Goal: Information Seeking & Learning: Learn about a topic

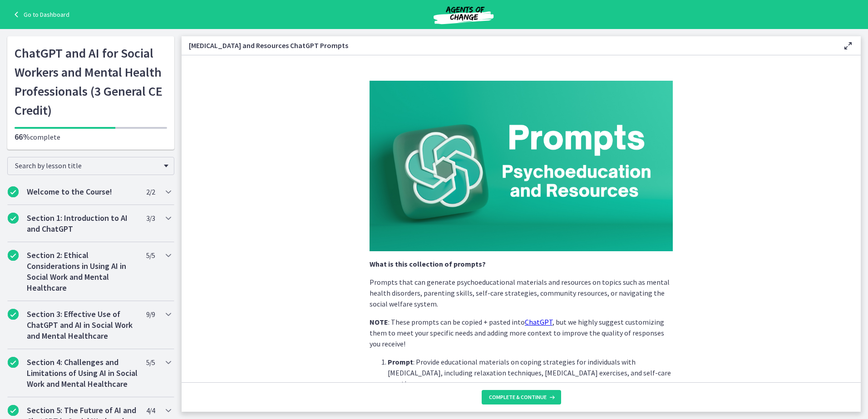
scroll to position [136, 0]
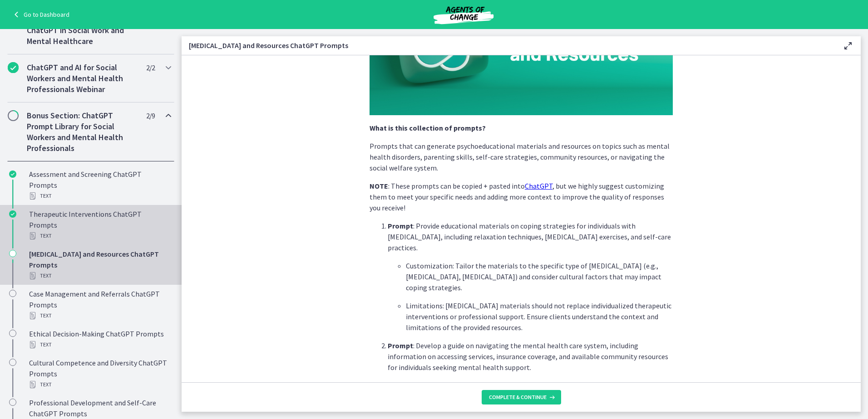
drag, startPoint x: 73, startPoint y: 225, endPoint x: 79, endPoint y: 224, distance: 6.4
click at [73, 225] on div "Therapeutic Interventions ChatGPT Prompts Text" at bounding box center [100, 225] width 142 height 33
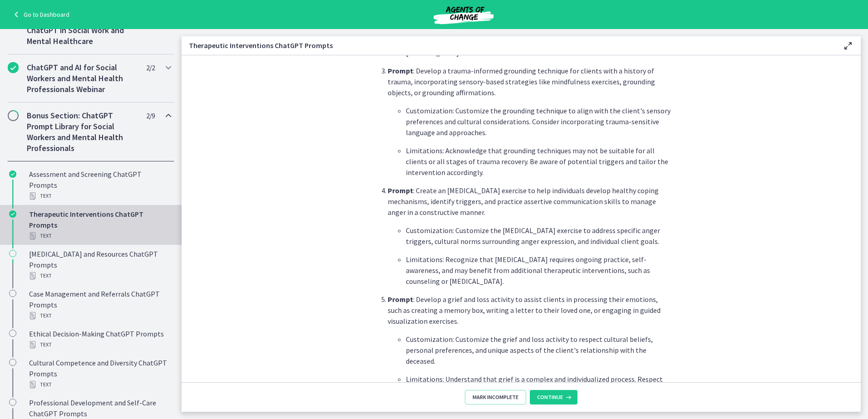
scroll to position [545, 0]
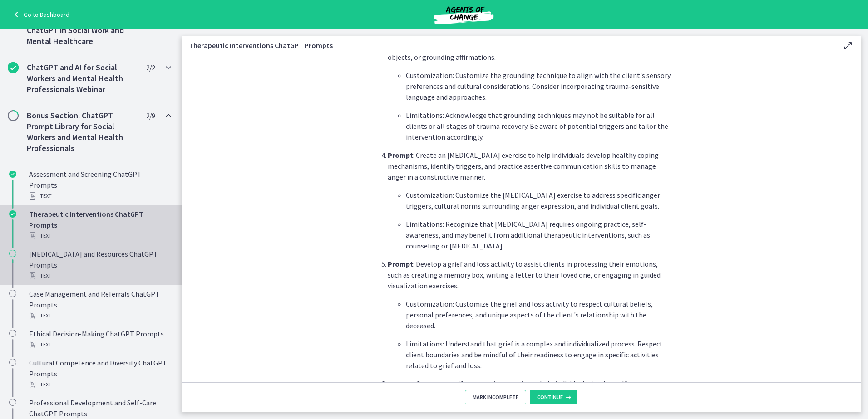
click at [69, 264] on div "Psychoeducation and Resources ChatGPT Prompts Text" at bounding box center [100, 265] width 142 height 33
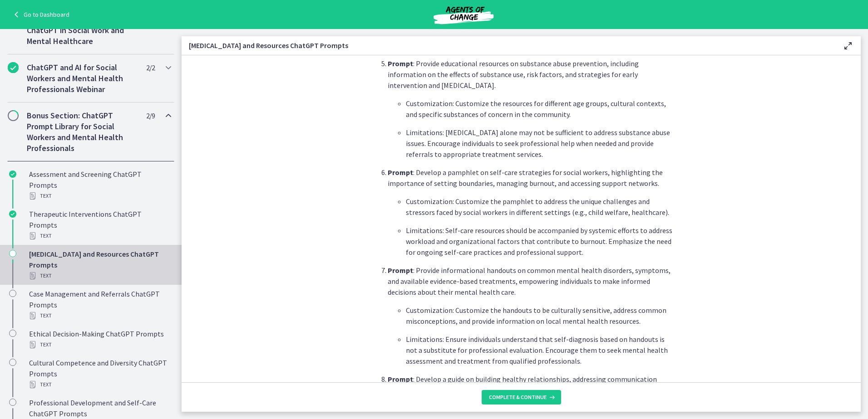
scroll to position [817, 0]
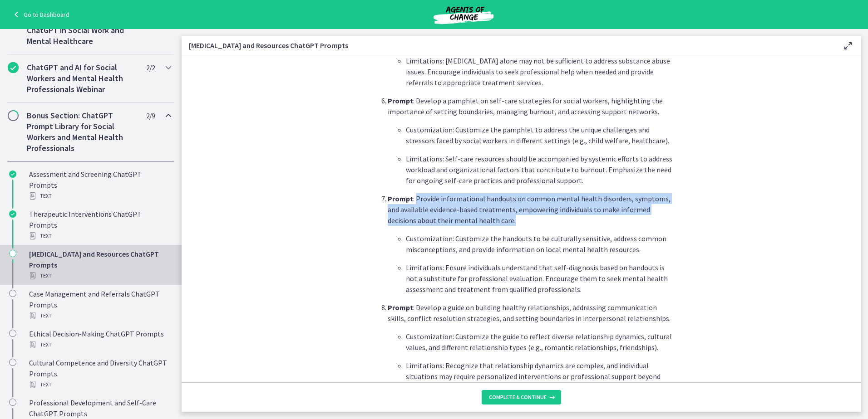
drag, startPoint x: 508, startPoint y: 196, endPoint x: 411, endPoint y: 177, distance: 98.1
click at [411, 193] on p "Prompt : Provide informational handouts on common mental health disorders, symp…" at bounding box center [530, 209] width 285 height 33
copy p "Provide informational handouts on common mental health disorders, symptoms, and…"
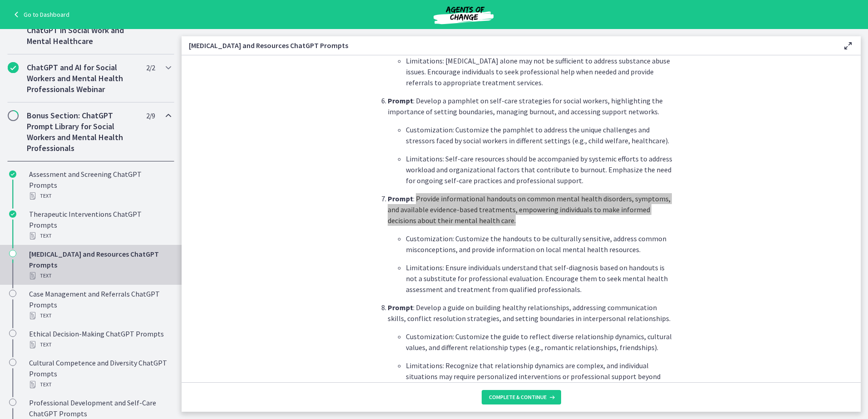
scroll to position [863, 0]
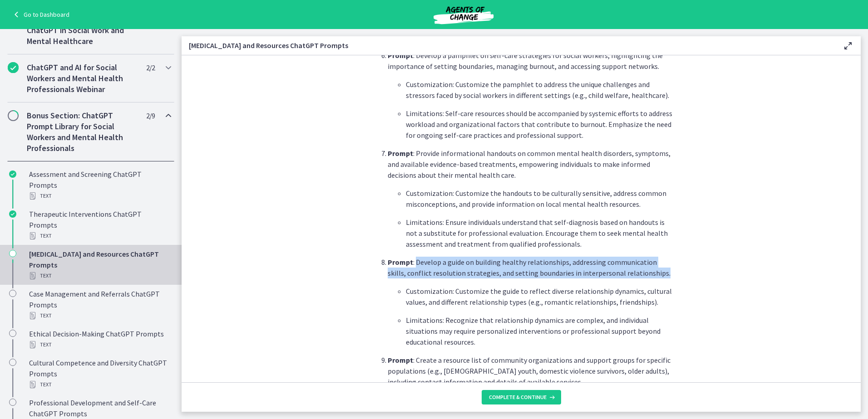
drag, startPoint x: 643, startPoint y: 255, endPoint x: 411, endPoint y: 239, distance: 232.5
click at [411, 257] on p "Prompt : Develop a guide on building healthy relationships, addressing communic…" at bounding box center [530, 268] width 285 height 22
drag, startPoint x: 411, startPoint y: 239, endPoint x: 417, endPoint y: 241, distance: 6.1
copy p "Develop a guide on building healthy relationships, addressing communication ski…"
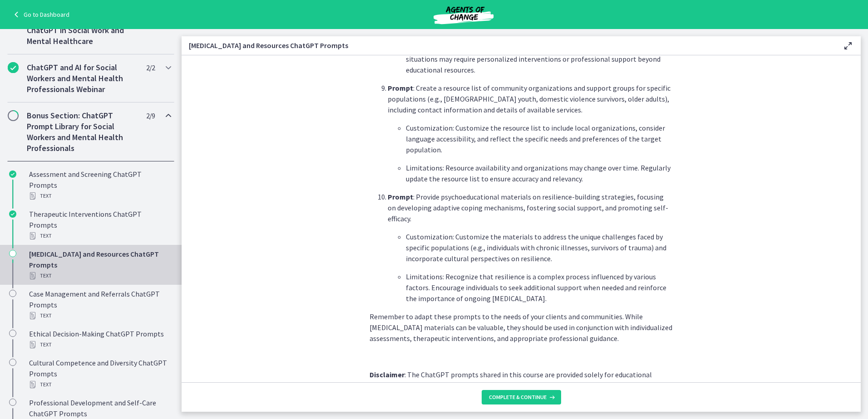
scroll to position [1180, 0]
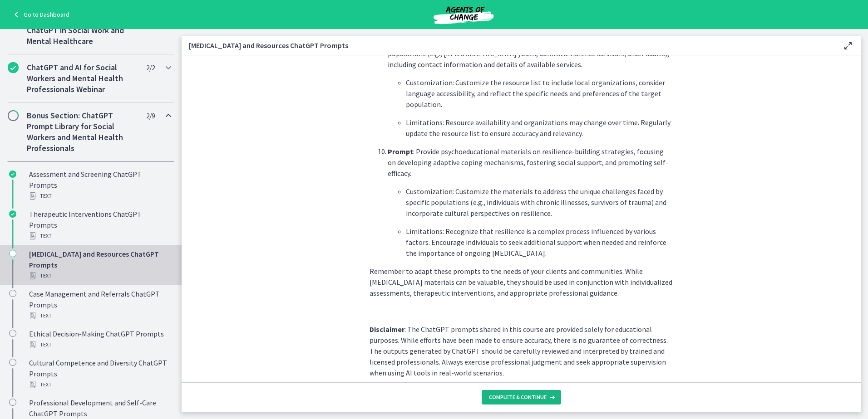
click at [528, 401] on span "Complete & continue" at bounding box center [518, 397] width 58 height 7
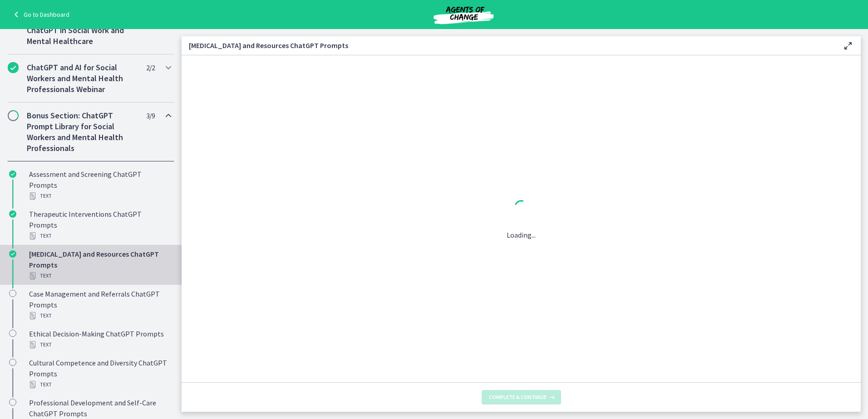
scroll to position [0, 0]
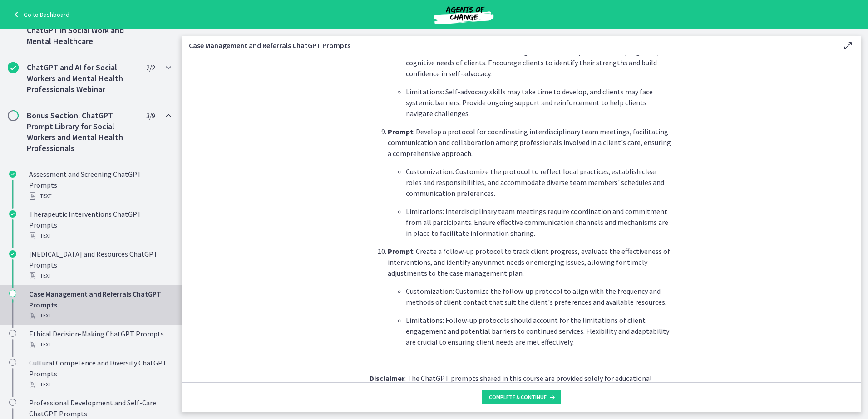
scroll to position [1169, 0]
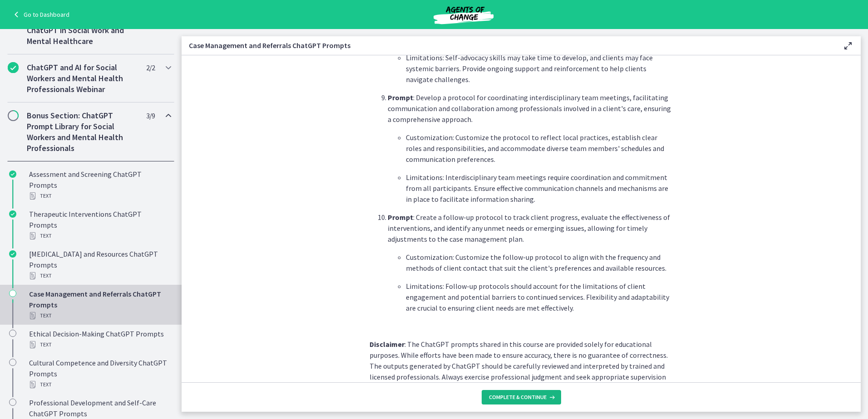
click at [497, 397] on span "Complete & continue" at bounding box center [518, 397] width 58 height 7
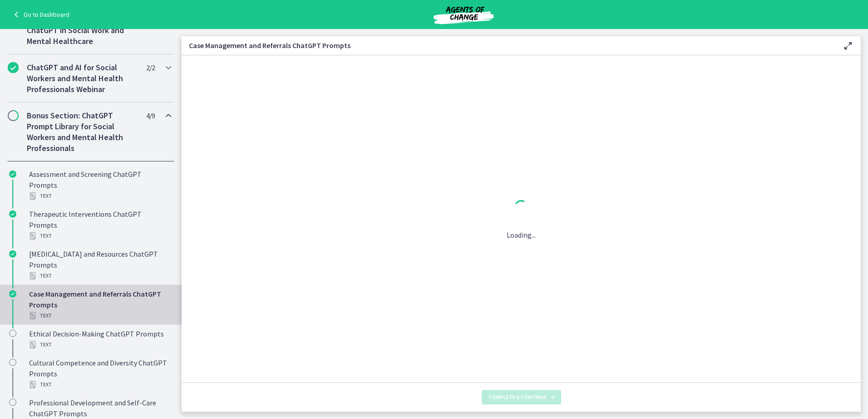
scroll to position [0, 0]
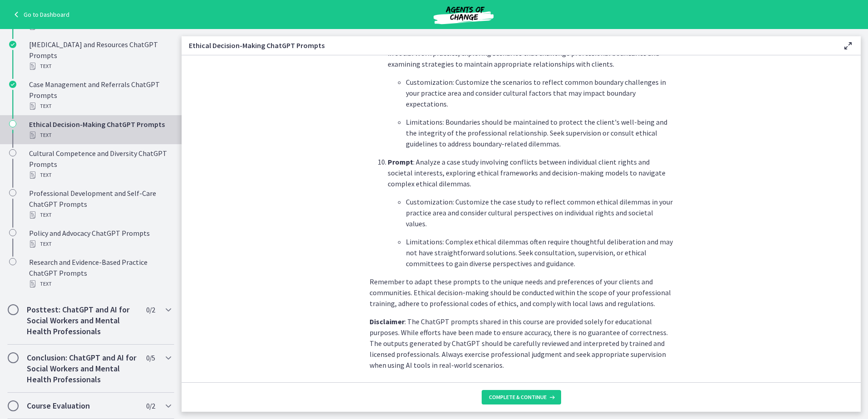
scroll to position [1202, 0]
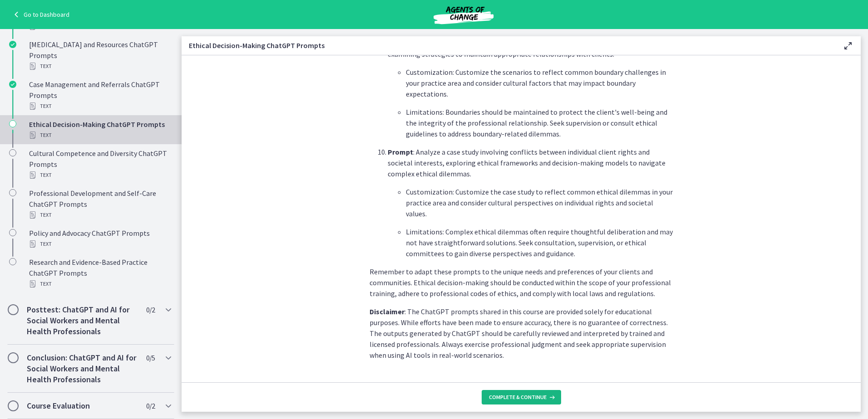
click at [541, 400] on span "Complete & continue" at bounding box center [518, 397] width 58 height 7
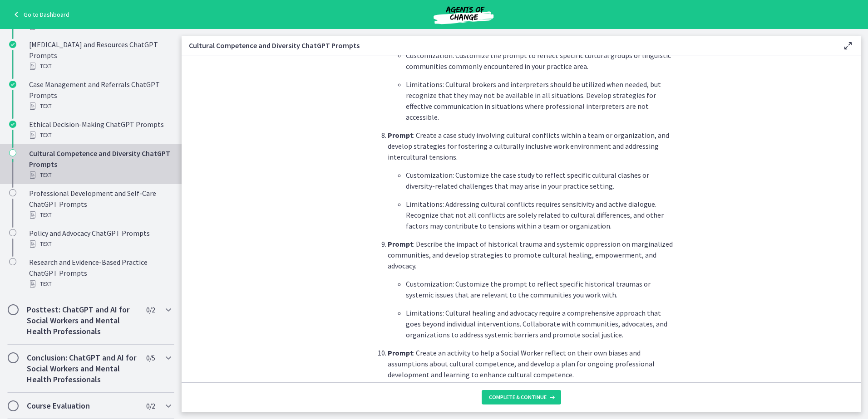
scroll to position [1090, 0]
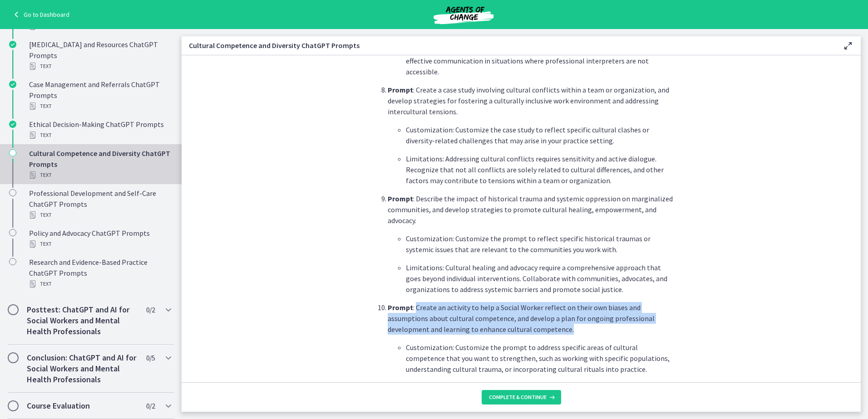
drag, startPoint x: 523, startPoint y: 307, endPoint x: 412, endPoint y: 282, distance: 114.5
click at [412, 302] on p "Prompt : Create an activity to help a Social Worker reflect on their own biases…" at bounding box center [530, 318] width 285 height 33
drag, startPoint x: 412, startPoint y: 282, endPoint x: 417, endPoint y: 288, distance: 8.0
copy p "Create an activity to help a Social Worker reflect on their own biases and assu…"
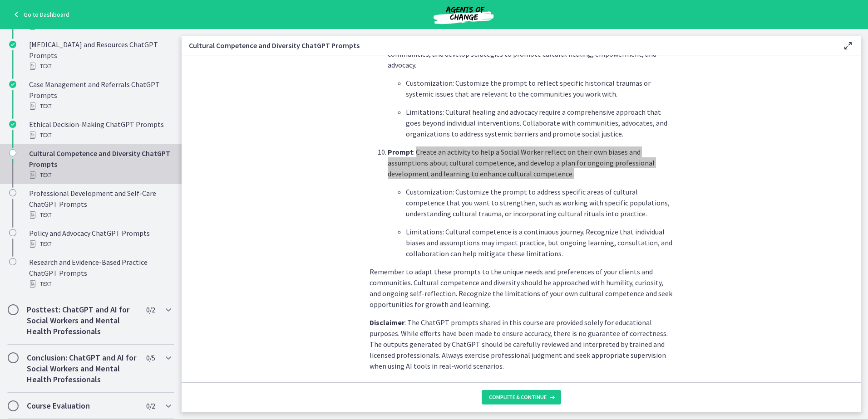
scroll to position [1256, 0]
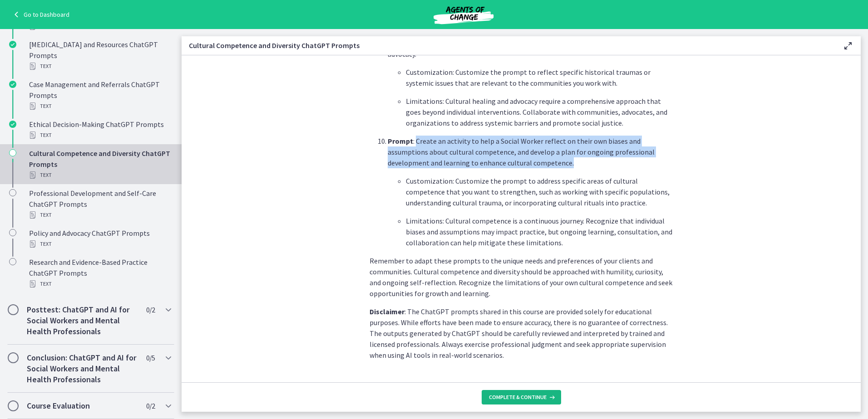
click at [535, 404] on button "Complete & continue" at bounding box center [521, 397] width 79 height 15
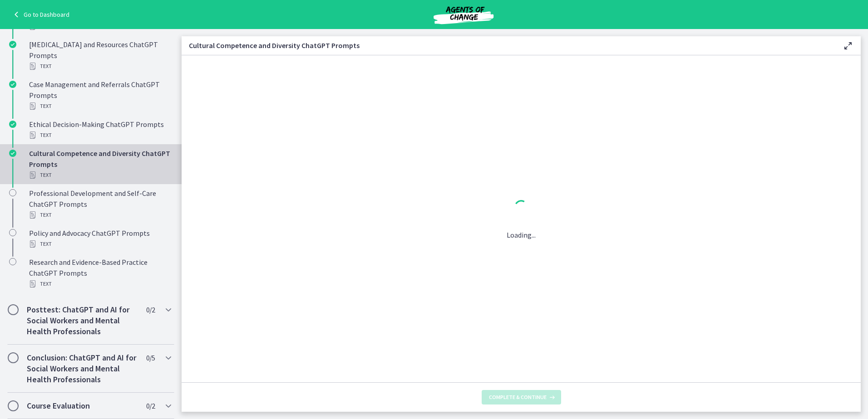
scroll to position [0, 0]
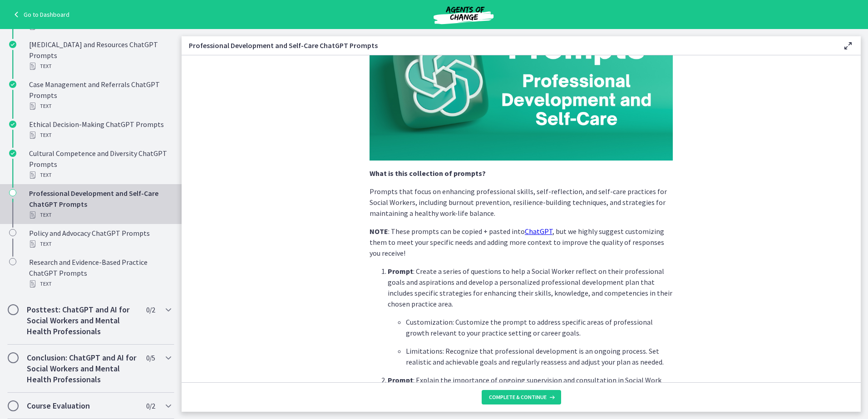
scroll to position [136, 0]
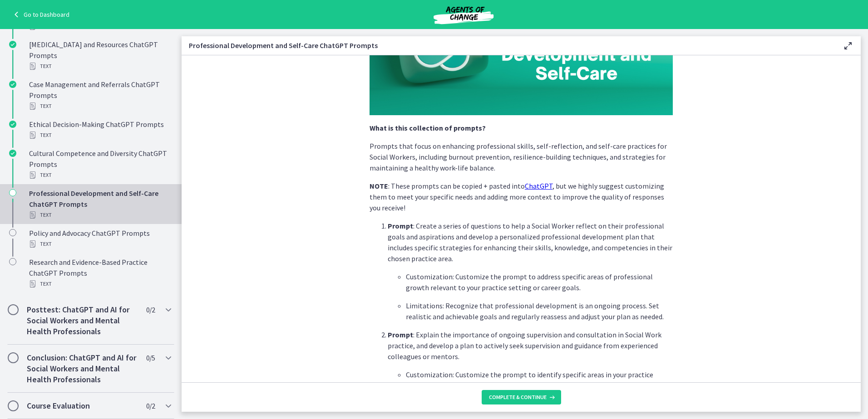
click at [698, 275] on section "What is this collection of prompts? Prompts that focus on enhancing professiona…" at bounding box center [521, 218] width 679 height 327
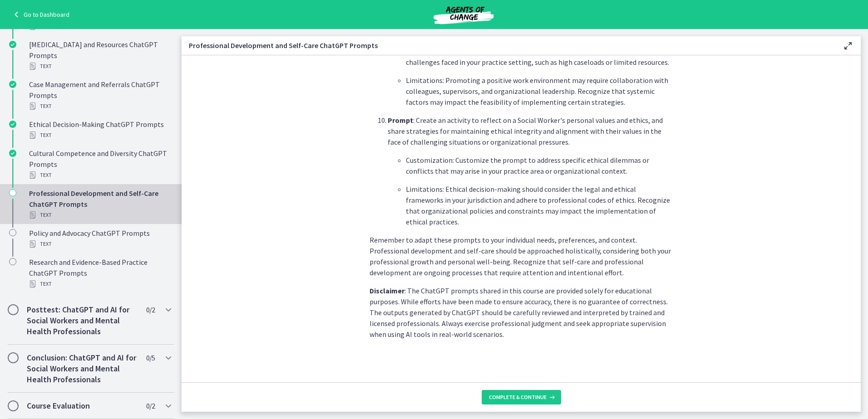
scroll to position [1278, 0]
click at [515, 397] on span "Complete & continue" at bounding box center [518, 397] width 58 height 7
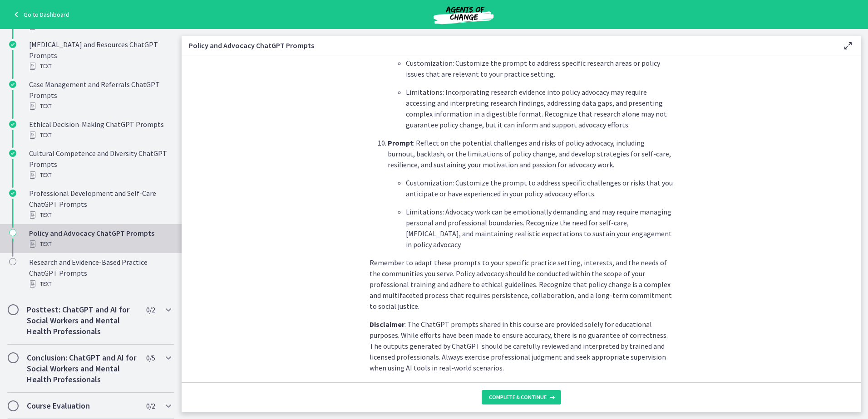
scroll to position [1278, 0]
click at [511, 396] on span "Complete & continue" at bounding box center [518, 397] width 58 height 7
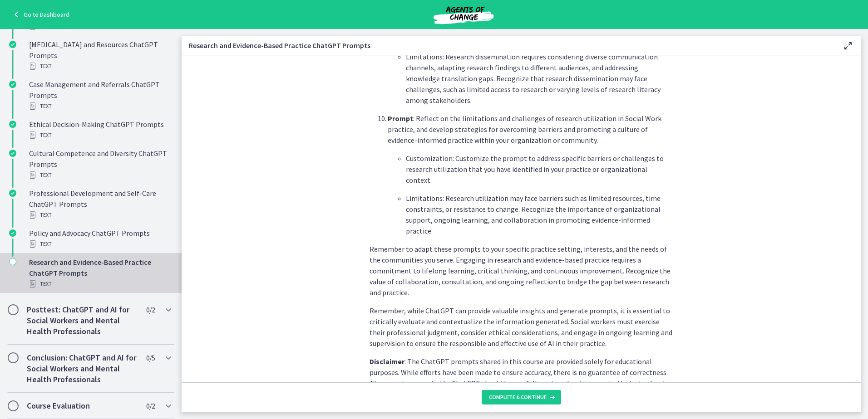
scroll to position [1340, 0]
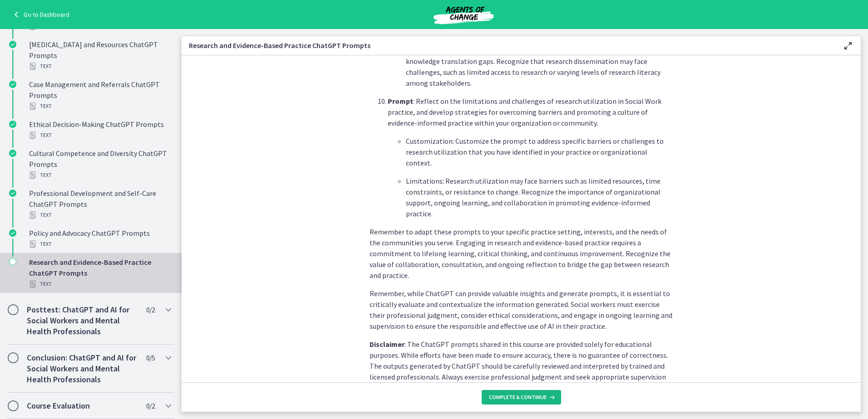
click at [508, 397] on span "Complete & continue" at bounding box center [518, 397] width 58 height 7
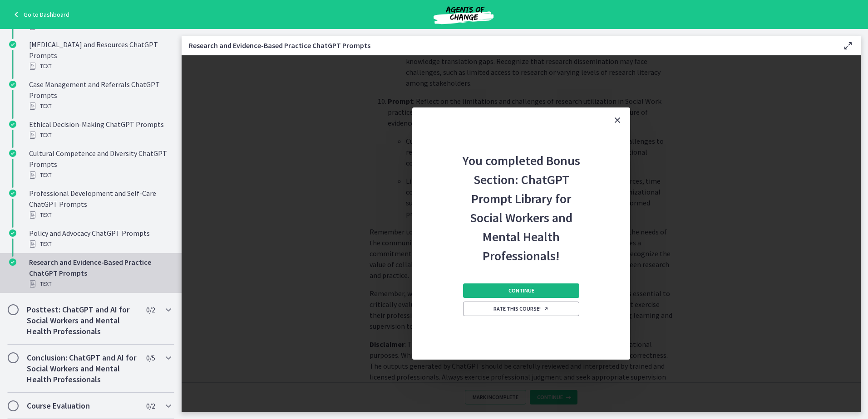
click at [544, 290] on button "Continue" at bounding box center [521, 291] width 116 height 15
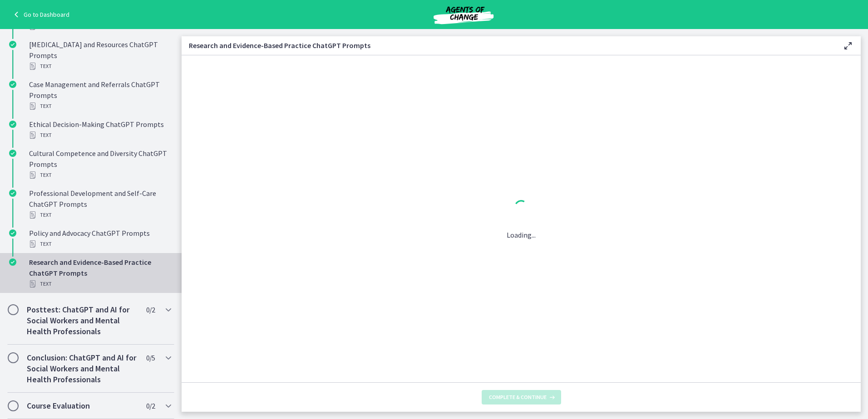
scroll to position [0, 0]
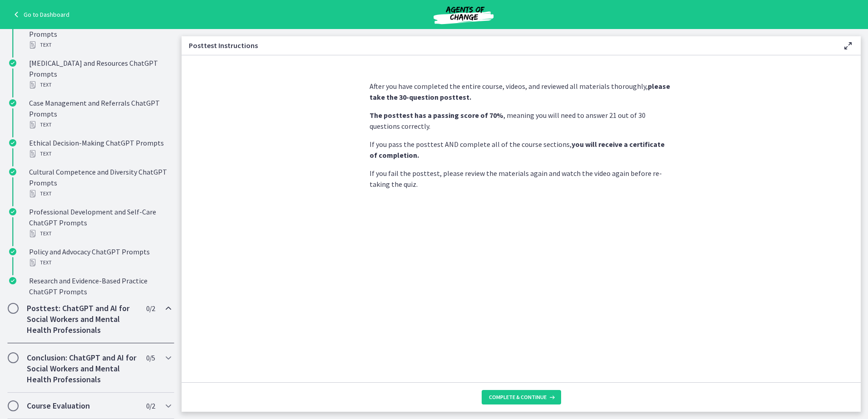
scroll to position [343, 0]
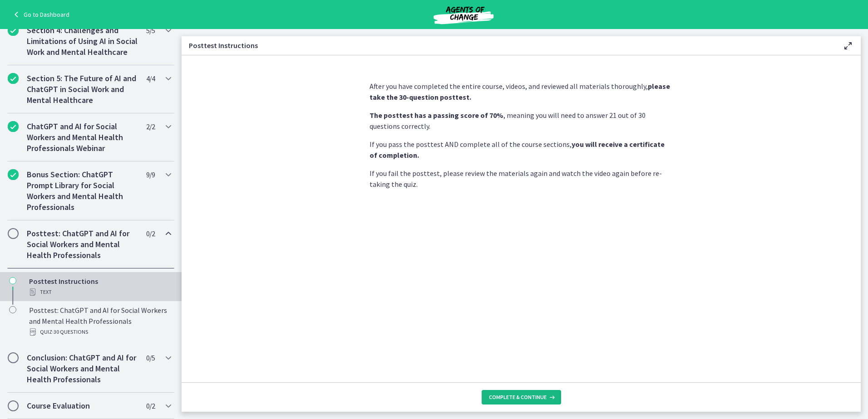
click at [543, 398] on span "Complete & continue" at bounding box center [518, 397] width 58 height 7
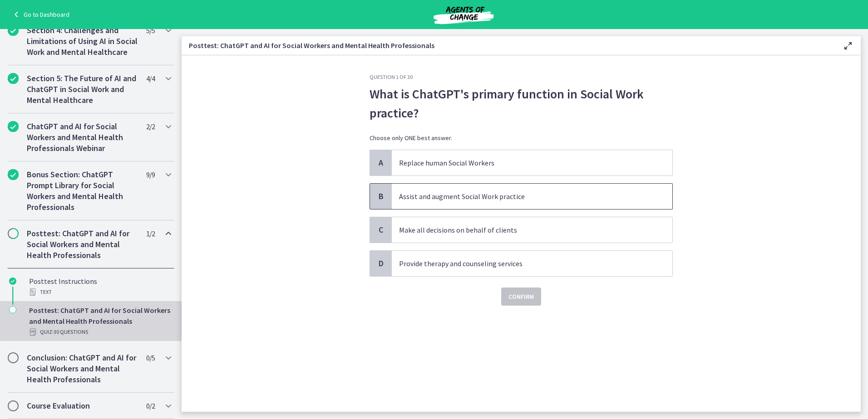
click at [483, 191] on p "Assist and augment Social Work practice" at bounding box center [523, 196] width 248 height 11
click at [513, 300] on span "Confirm" at bounding box center [520, 296] width 25 height 11
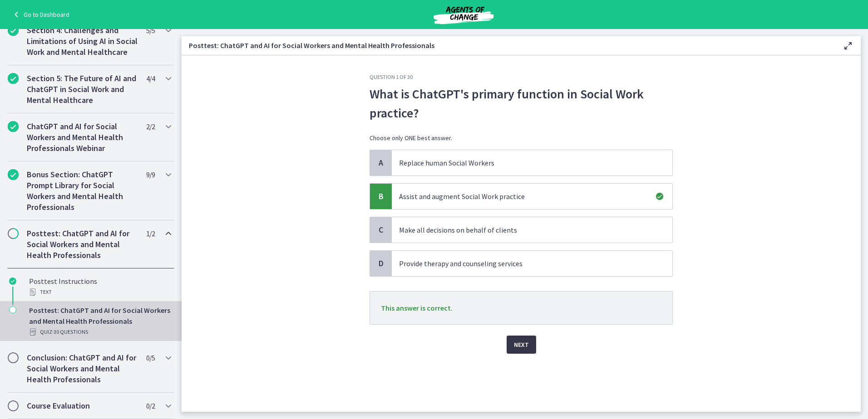
click at [523, 346] on span "Next" at bounding box center [521, 345] width 15 height 11
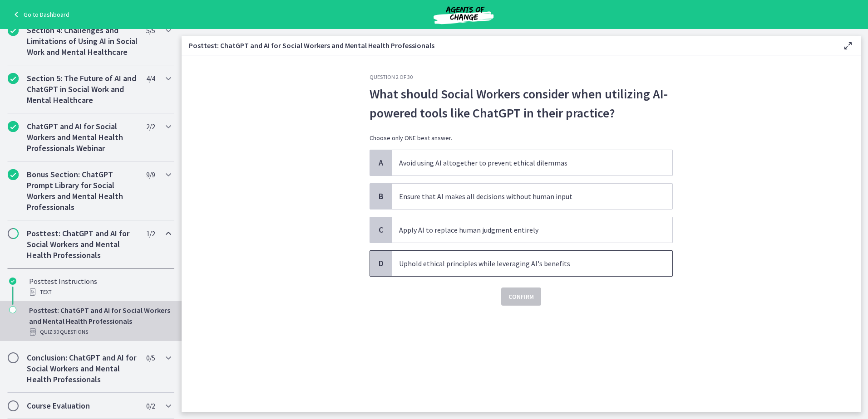
click at [490, 270] on span "Uphold ethical principles while leveraging AI's benefits" at bounding box center [532, 263] width 281 height 25
click at [525, 296] on span "Confirm" at bounding box center [520, 296] width 25 height 11
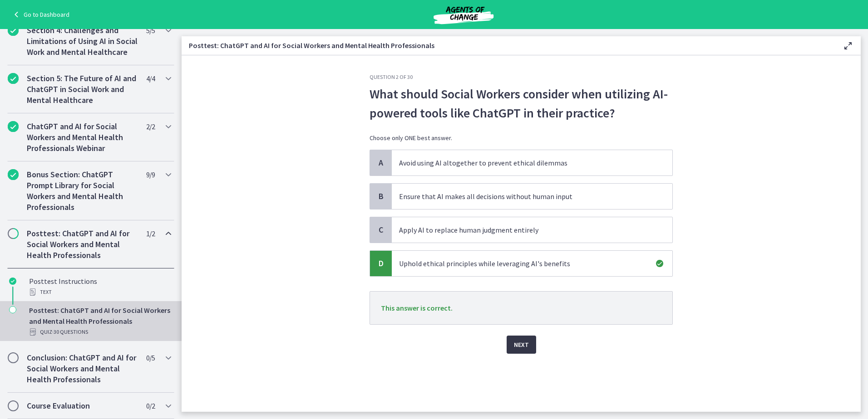
click at [518, 339] on button "Next" at bounding box center [522, 345] width 30 height 18
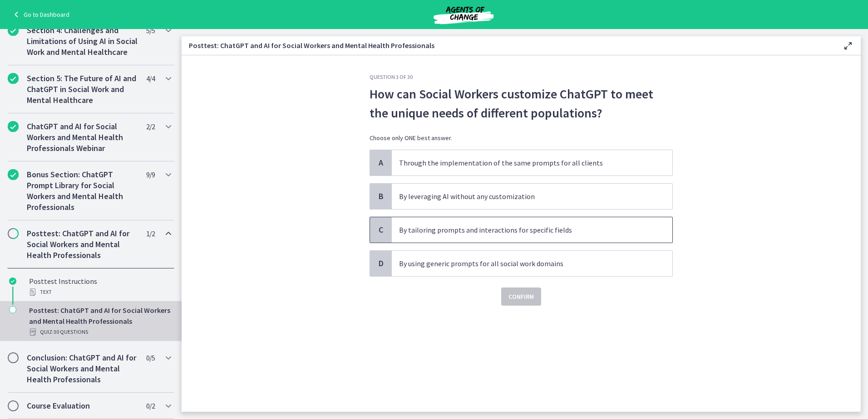
click at [525, 232] on p "By tailoring prompts and interactions for specific fields" at bounding box center [523, 230] width 248 height 11
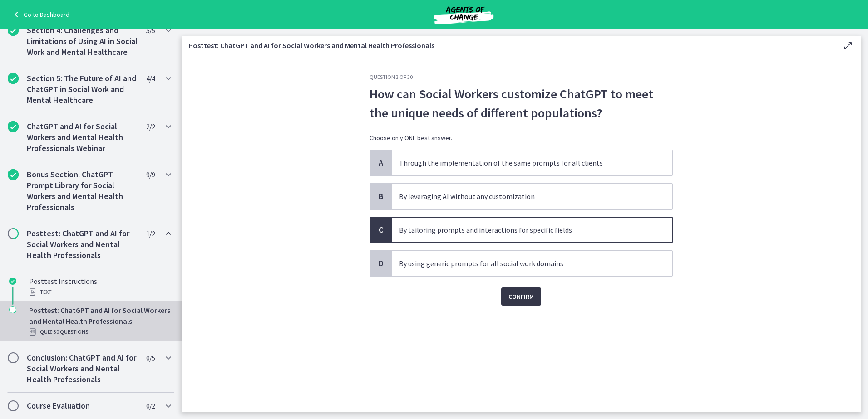
click at [535, 302] on button "Confirm" at bounding box center [521, 297] width 40 height 18
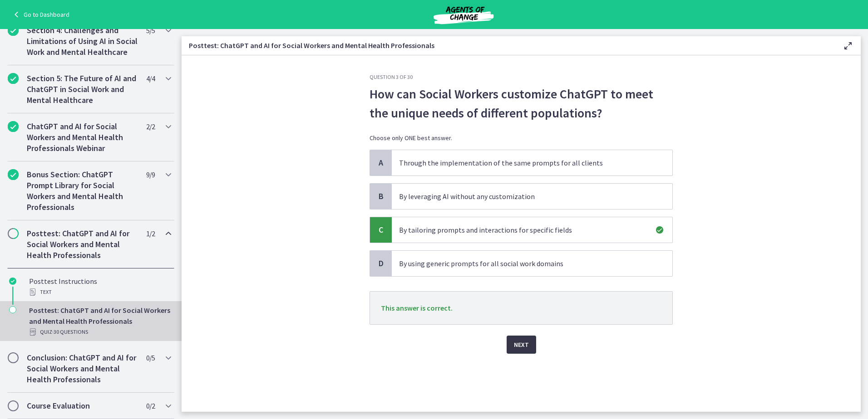
click at [515, 341] on span "Next" at bounding box center [521, 345] width 15 height 11
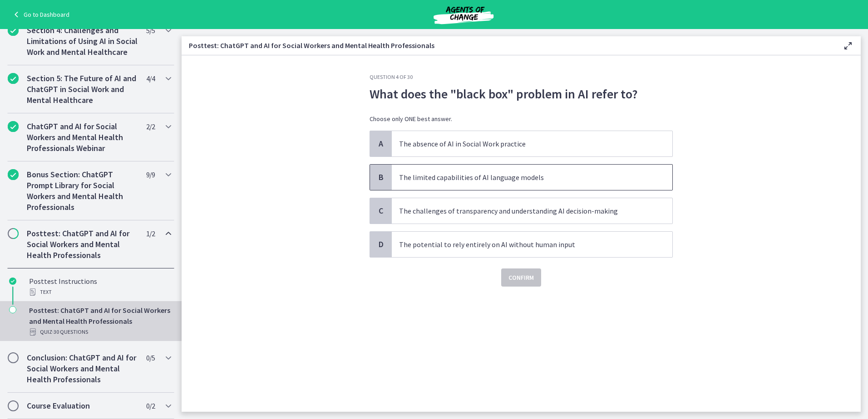
click at [472, 181] on p "The limited capabilities of AI language models" at bounding box center [523, 177] width 248 height 11
click at [532, 281] on span "Confirm" at bounding box center [520, 277] width 25 height 11
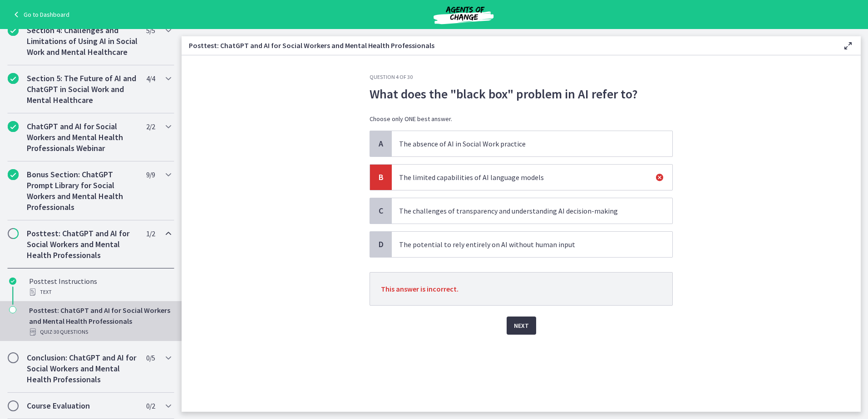
click at [523, 325] on span "Next" at bounding box center [521, 326] width 15 height 11
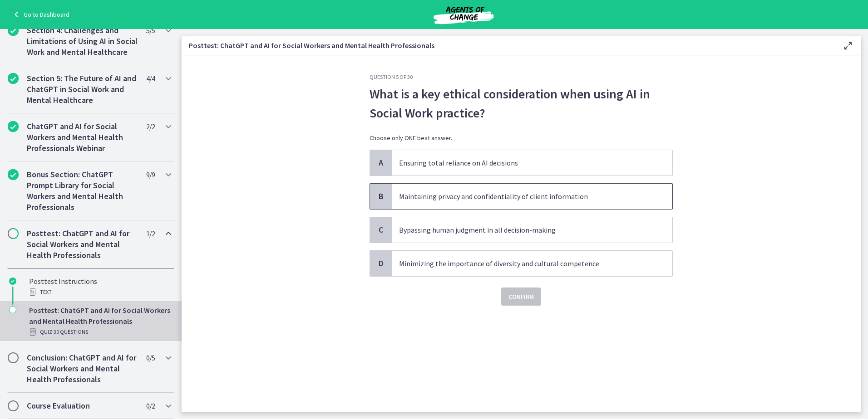
click at [511, 199] on p "Maintaining privacy and confidentiality of client information" at bounding box center [523, 196] width 248 height 11
click at [530, 297] on span "Confirm" at bounding box center [520, 296] width 25 height 11
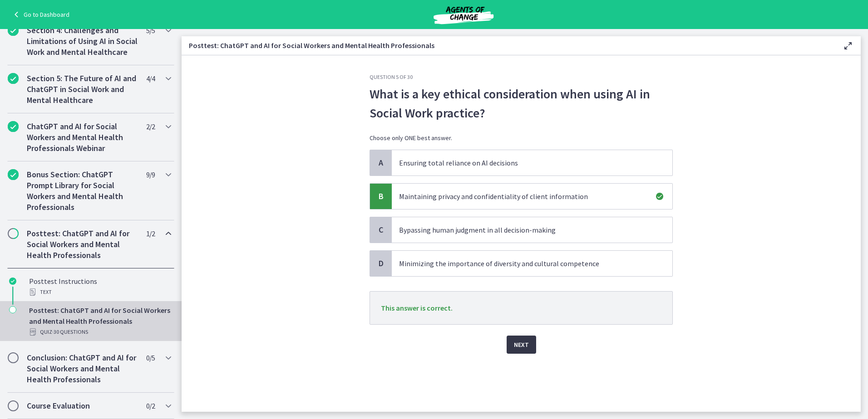
click at [526, 346] on span "Next" at bounding box center [521, 345] width 15 height 11
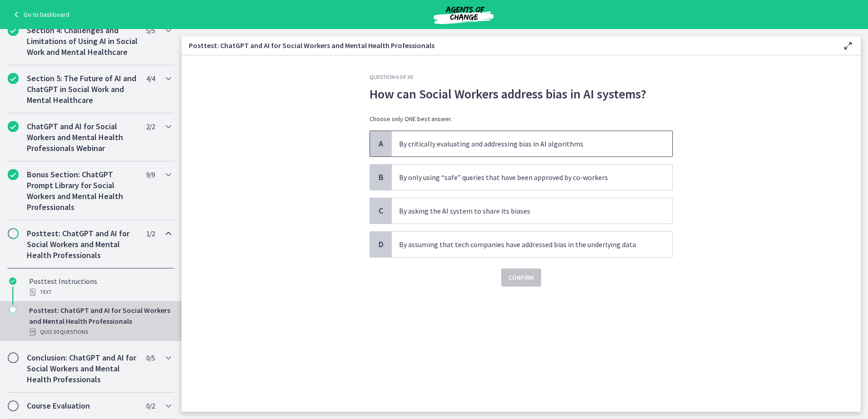
click at [498, 145] on p "By critically evaluating and addressing bias in AI algorithms" at bounding box center [523, 143] width 248 height 11
click at [528, 281] on span "Confirm" at bounding box center [520, 277] width 25 height 11
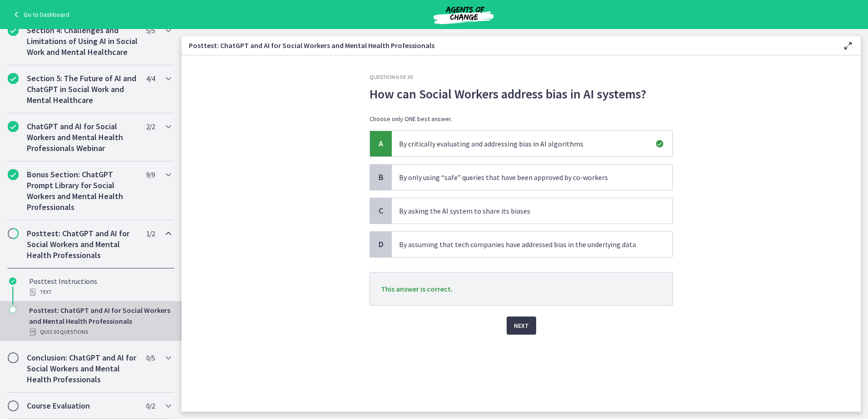
click at [521, 335] on div "Question 6 of 30 How can Social Workers address bias in AI systems? Choose only…" at bounding box center [521, 243] width 318 height 339
click at [522, 326] on span "Next" at bounding box center [521, 326] width 15 height 11
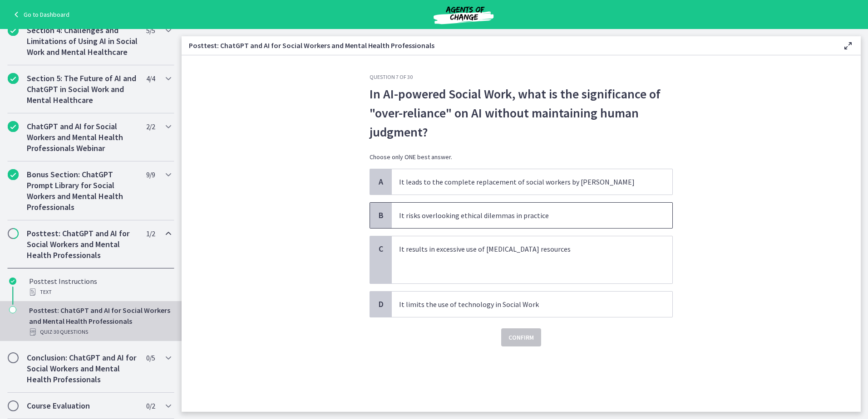
click at [467, 217] on p "It risks overlooking ethical dilemmas in practice" at bounding box center [523, 215] width 248 height 11
click at [518, 342] on span "Confirm" at bounding box center [520, 337] width 25 height 11
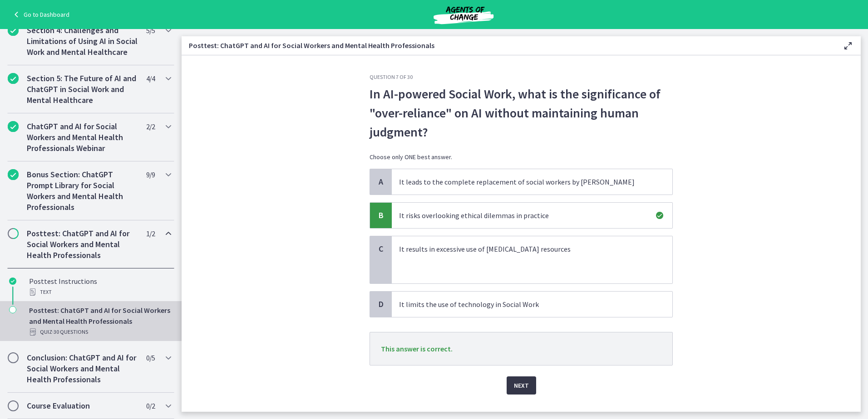
click at [514, 389] on span "Next" at bounding box center [521, 385] width 15 height 11
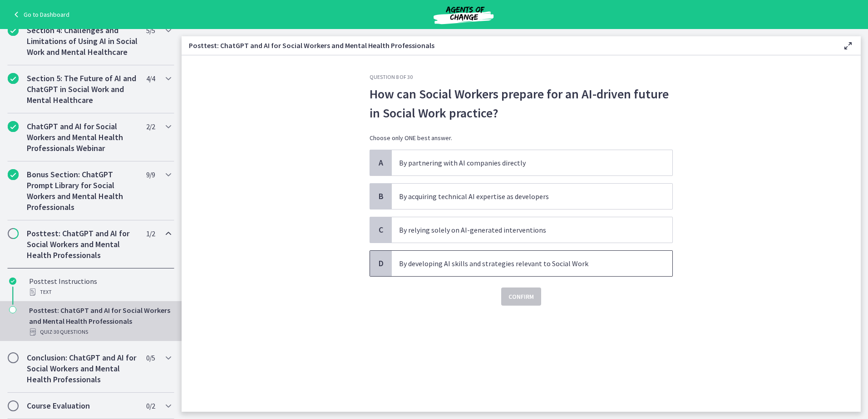
click at [411, 265] on p "By developing AI skills and strategies relevant to Social Work" at bounding box center [523, 263] width 248 height 11
click at [517, 299] on span "Confirm" at bounding box center [520, 296] width 25 height 11
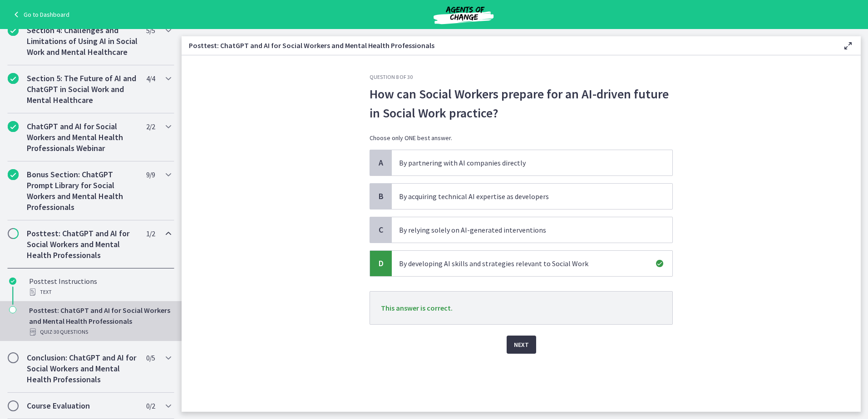
click at [521, 343] on span "Next" at bounding box center [521, 345] width 15 height 11
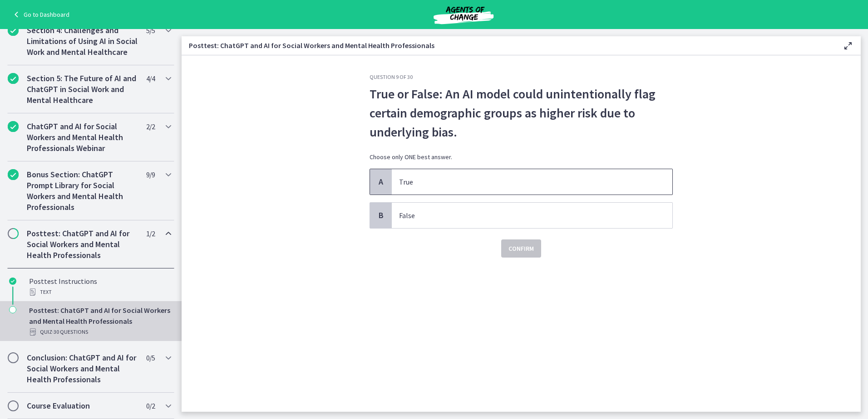
click at [405, 177] on p "True" at bounding box center [523, 182] width 248 height 11
click at [517, 251] on span "Confirm" at bounding box center [520, 248] width 25 height 11
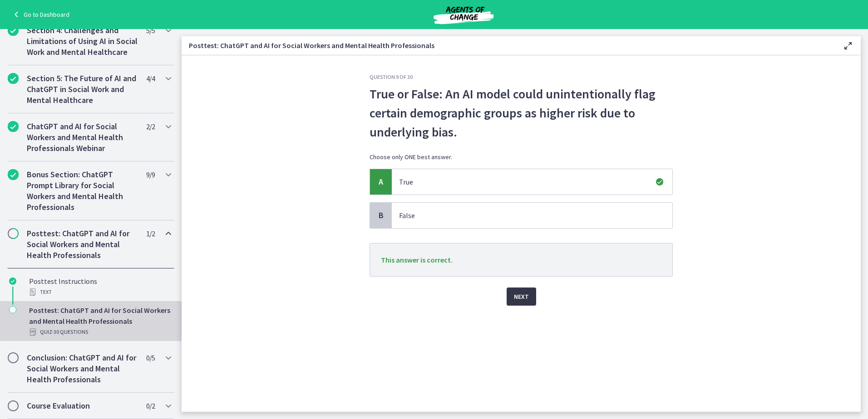
click at [533, 300] on button "Next" at bounding box center [522, 297] width 30 height 18
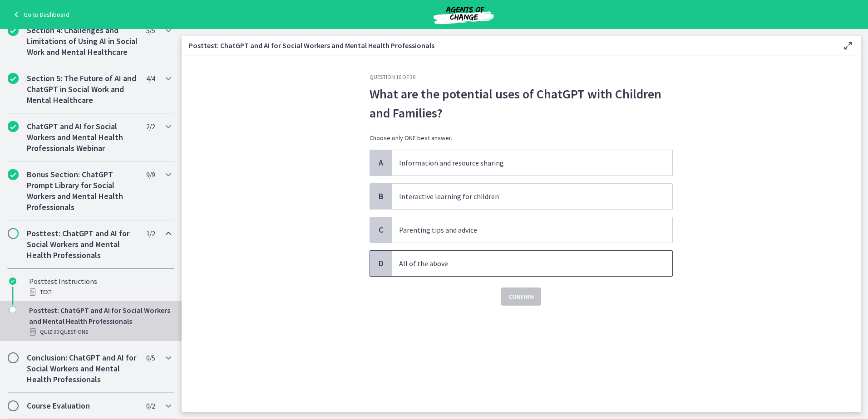
click at [412, 272] on span "All of the above" at bounding box center [532, 263] width 281 height 25
click at [519, 298] on span "Confirm" at bounding box center [520, 296] width 25 height 11
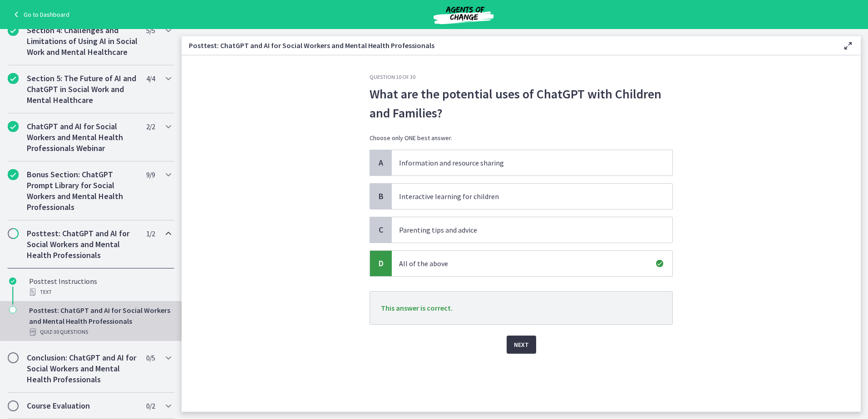
click at [527, 348] on span "Next" at bounding box center [521, 345] width 15 height 11
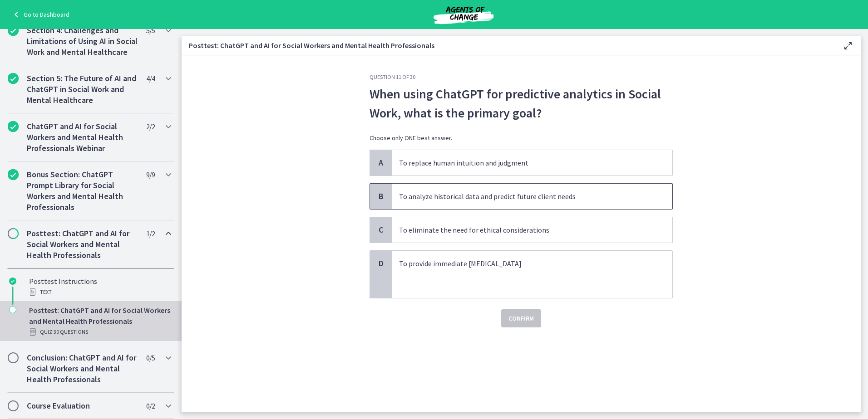
click at [548, 186] on span "To analyze historical data and predict future client needs" at bounding box center [532, 196] width 281 height 25
click at [507, 318] on button "Confirm" at bounding box center [521, 319] width 40 height 18
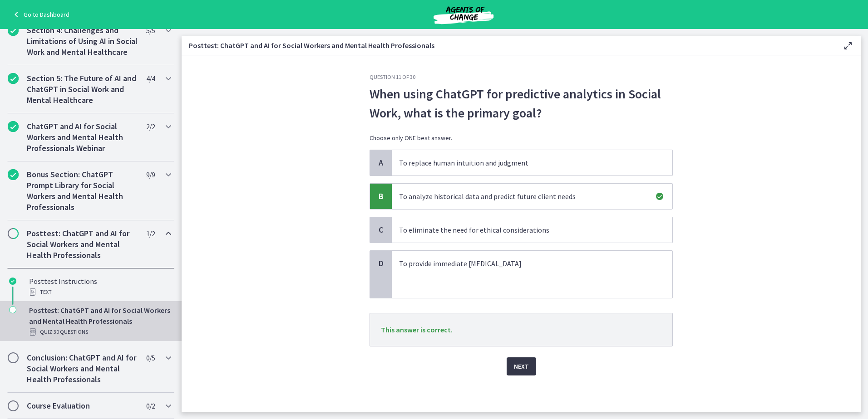
click at [521, 370] on span "Next" at bounding box center [521, 366] width 15 height 11
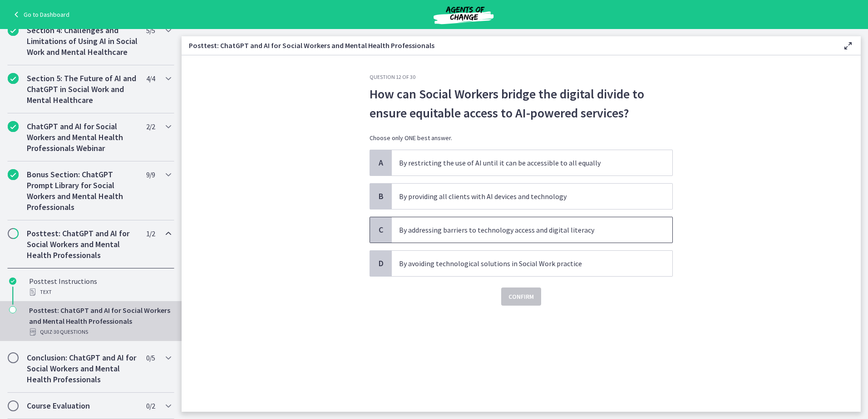
click at [439, 229] on p "By addressing barriers to technology access and digital literacy" at bounding box center [523, 230] width 248 height 11
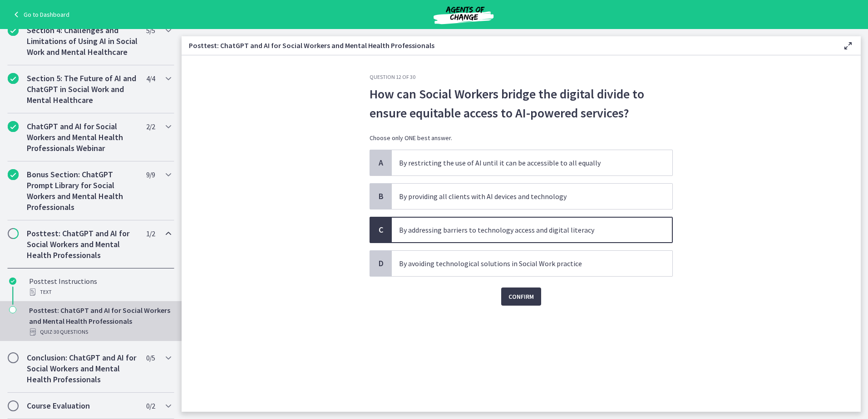
click at [531, 307] on div "Question 12 of 30 How can Social Workers bridge the digital divide to ensure eq…" at bounding box center [521, 243] width 318 height 339
click at [522, 300] on span "Confirm" at bounding box center [520, 296] width 25 height 11
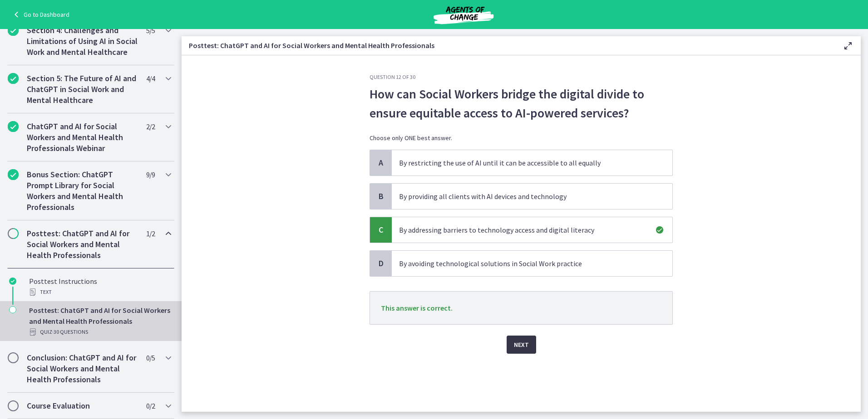
click at [524, 346] on span "Next" at bounding box center [521, 345] width 15 height 11
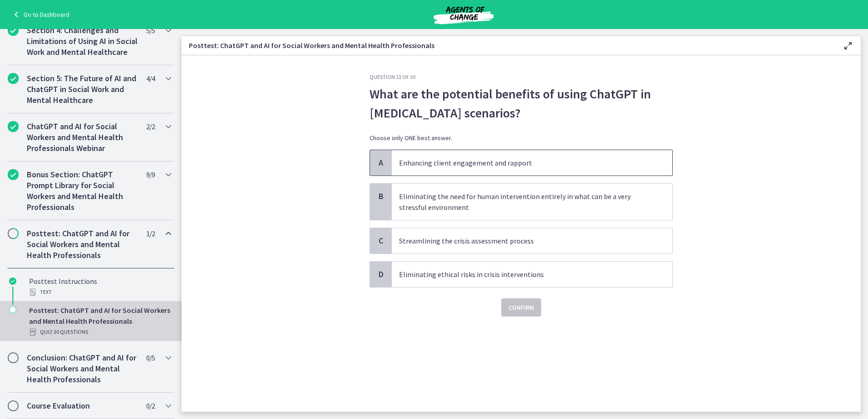
click at [506, 153] on span "Enhancing client engagement and rapport" at bounding box center [532, 162] width 281 height 25
click at [523, 311] on span "Confirm" at bounding box center [520, 307] width 25 height 11
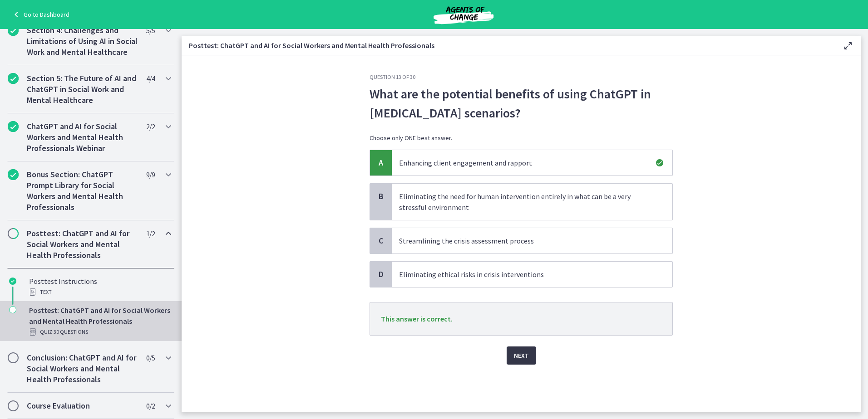
click at [524, 356] on span "Next" at bounding box center [521, 355] width 15 height 11
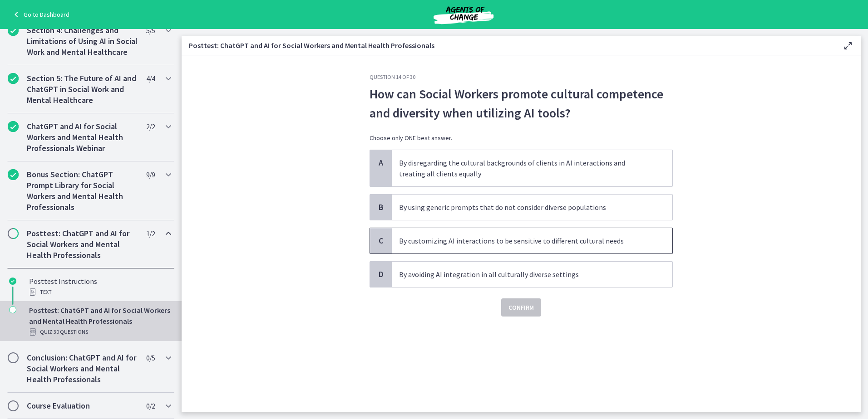
click at [475, 235] on span "By customizing AI interactions to be sensitive to different cultural needs" at bounding box center [532, 240] width 281 height 25
click at [517, 306] on span "Confirm" at bounding box center [520, 307] width 25 height 11
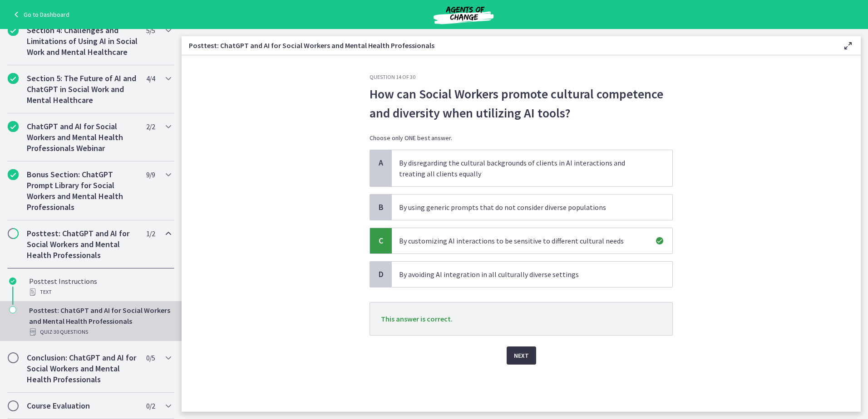
click at [523, 352] on span "Next" at bounding box center [521, 355] width 15 height 11
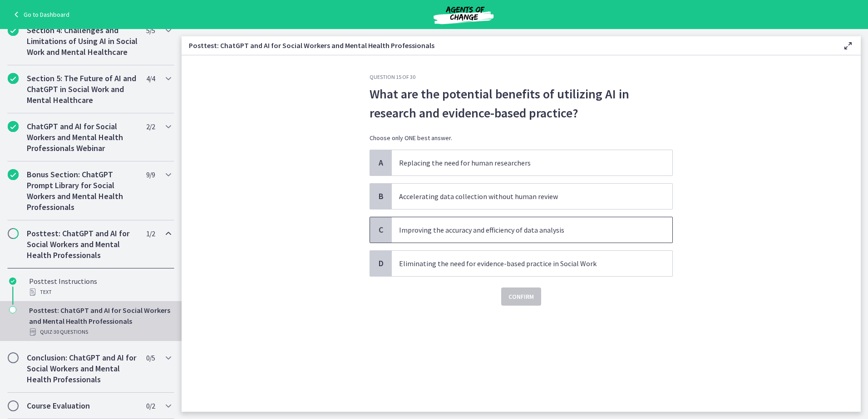
click at [474, 228] on p "Improving the accuracy and efficiency of data analysis" at bounding box center [523, 230] width 248 height 11
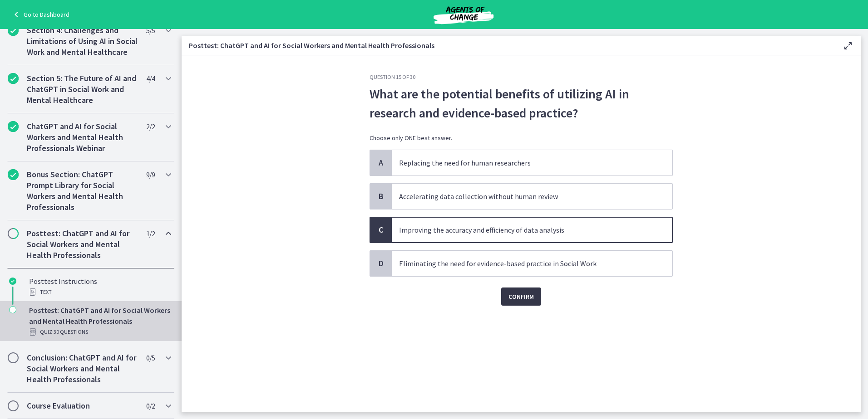
click at [518, 299] on span "Confirm" at bounding box center [520, 296] width 25 height 11
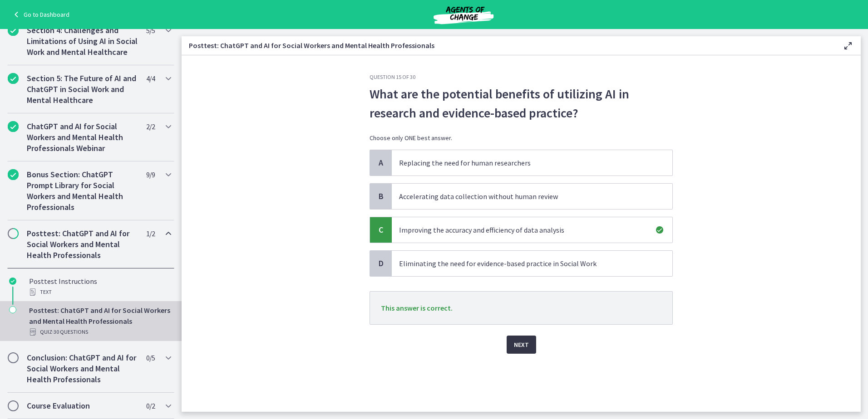
click at [527, 344] on span "Next" at bounding box center [521, 345] width 15 height 11
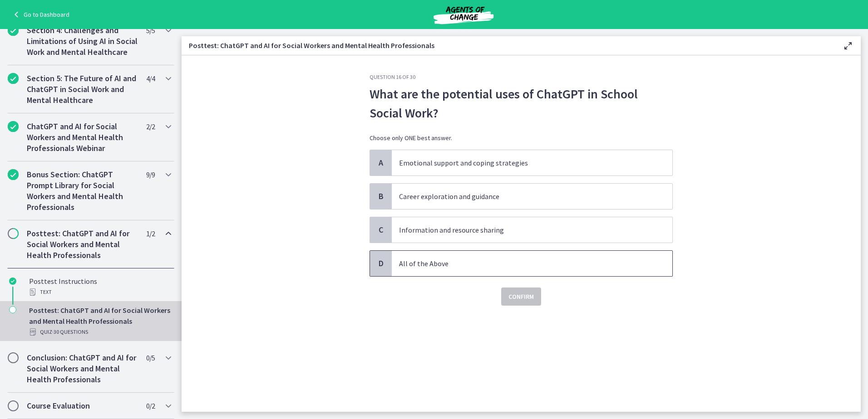
click at [454, 257] on span "All of the Above" at bounding box center [532, 263] width 281 height 25
click at [516, 299] on span "Confirm" at bounding box center [520, 296] width 25 height 11
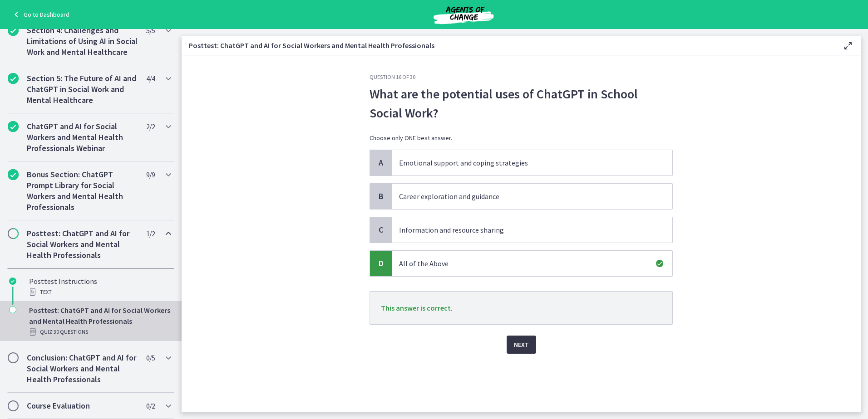
click at [527, 345] on span "Next" at bounding box center [521, 345] width 15 height 11
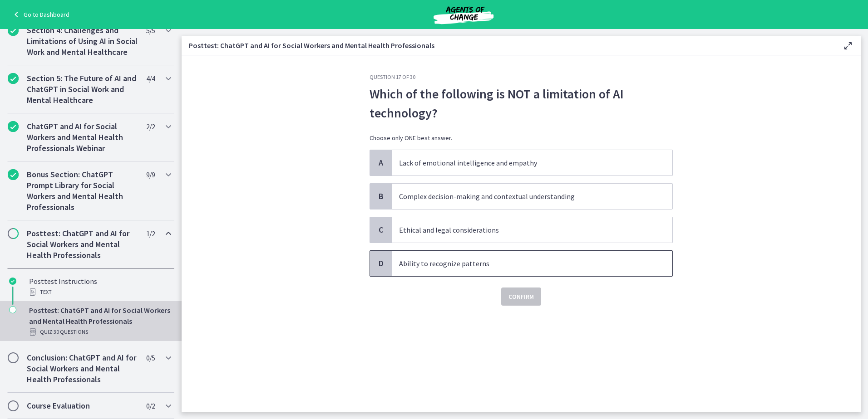
click at [471, 266] on p "Ability to recognize patterns" at bounding box center [523, 263] width 248 height 11
click at [516, 296] on span "Confirm" at bounding box center [520, 296] width 25 height 11
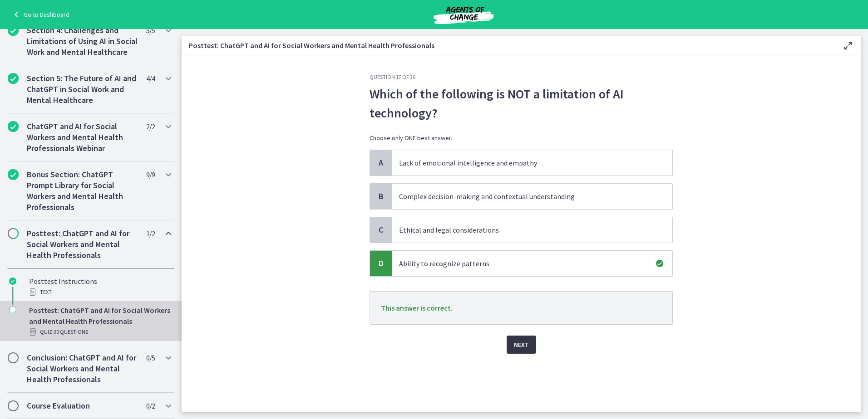
click at [517, 344] on span "Next" at bounding box center [521, 345] width 15 height 11
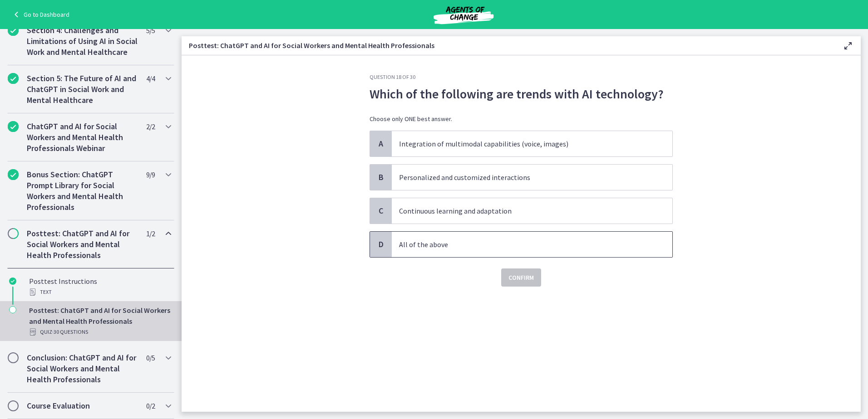
click at [482, 234] on span "All of the above" at bounding box center [532, 244] width 281 height 25
click at [536, 280] on button "Confirm" at bounding box center [521, 278] width 40 height 18
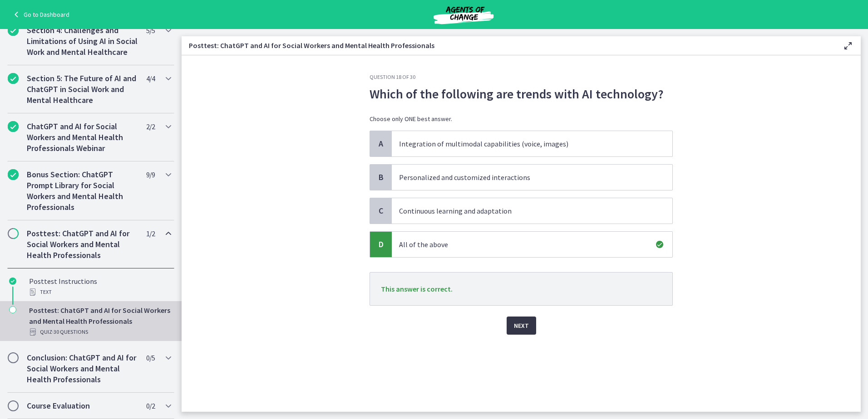
click at [530, 326] on button "Next" at bounding box center [522, 326] width 30 height 18
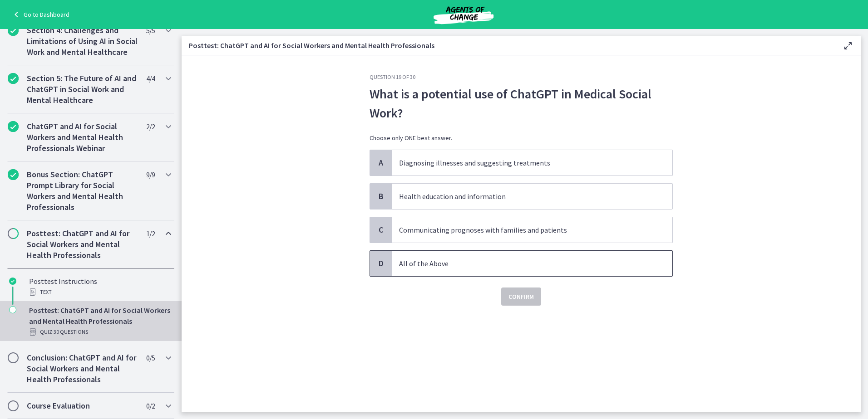
click at [439, 256] on span "All of the Above" at bounding box center [532, 263] width 281 height 25
click at [532, 290] on button "Confirm" at bounding box center [521, 297] width 40 height 18
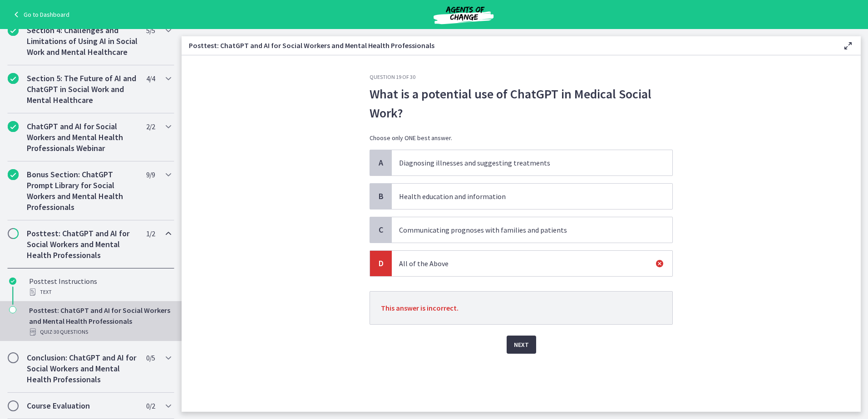
click at [517, 348] on span "Next" at bounding box center [521, 345] width 15 height 11
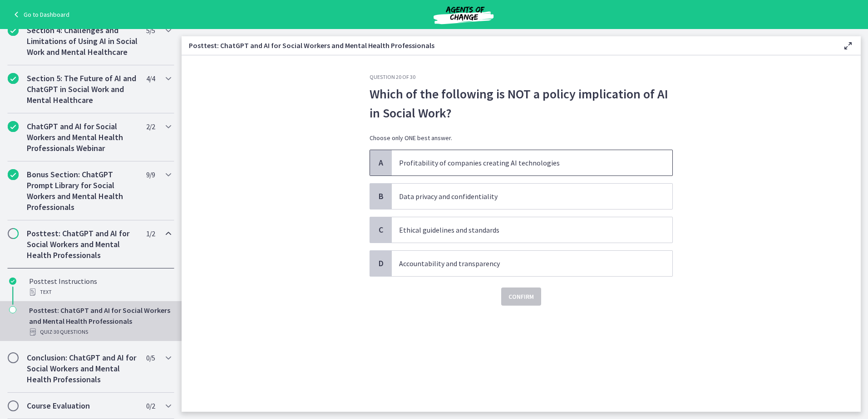
click at [496, 167] on p "Profitability of companies creating AI technologies" at bounding box center [523, 163] width 248 height 11
click at [523, 292] on span "Confirm" at bounding box center [520, 296] width 25 height 11
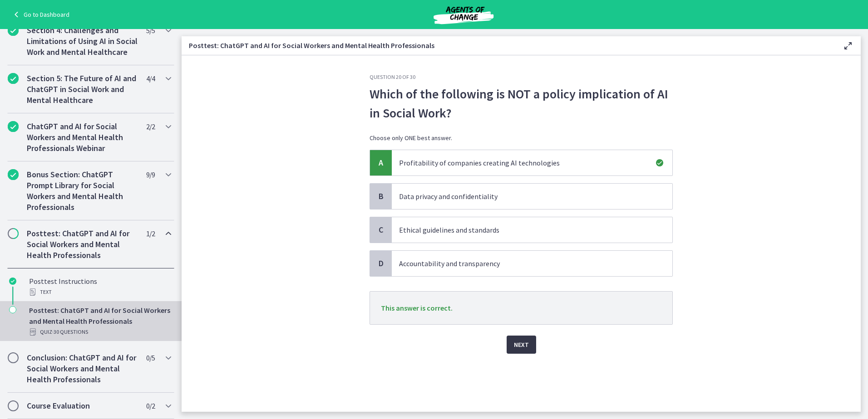
click at [518, 350] on button "Next" at bounding box center [522, 345] width 30 height 18
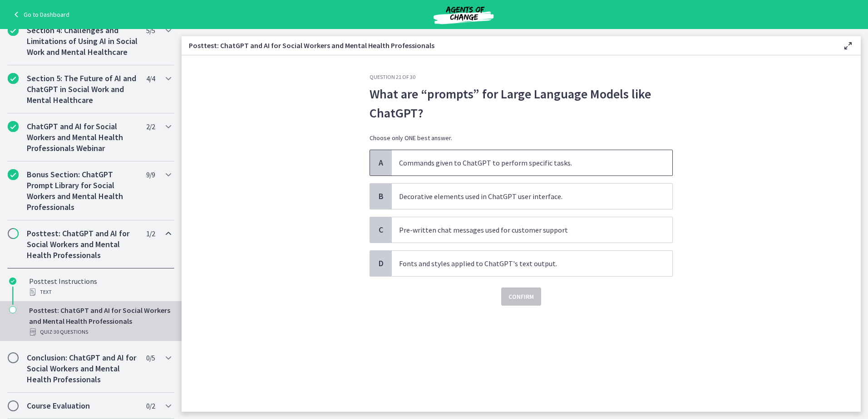
click at [480, 160] on p "Commands given to ChatGPT to perform specific tasks." at bounding box center [523, 163] width 248 height 11
click at [516, 293] on span "Confirm" at bounding box center [520, 296] width 25 height 11
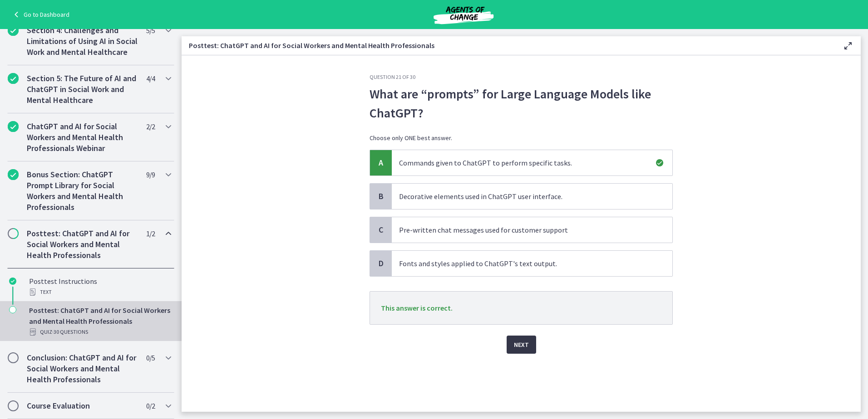
click at [523, 349] on span "Next" at bounding box center [521, 345] width 15 height 11
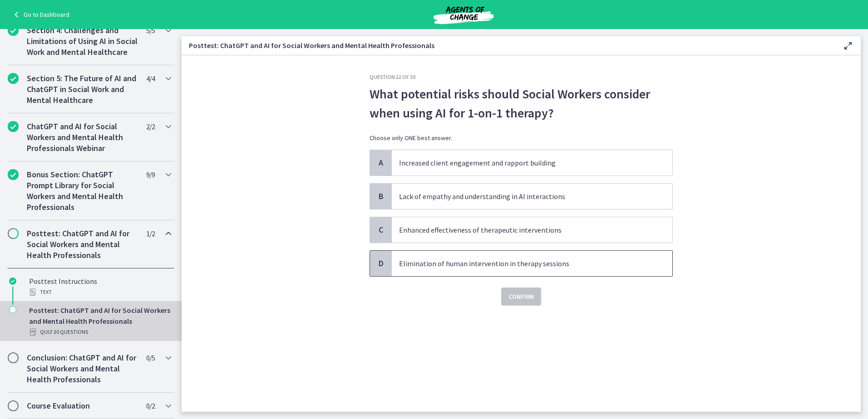
click at [468, 265] on p "Elimination of human intervention in therapy sessions" at bounding box center [523, 263] width 248 height 11
click at [518, 301] on span "Confirm" at bounding box center [520, 296] width 25 height 11
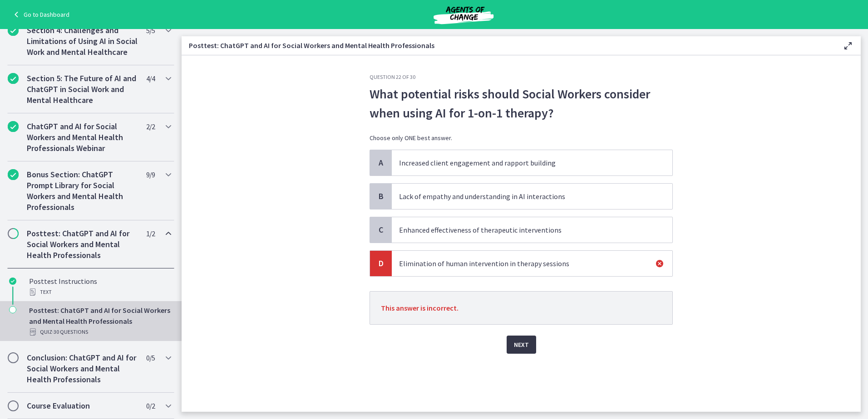
click at [519, 343] on span "Next" at bounding box center [521, 345] width 15 height 11
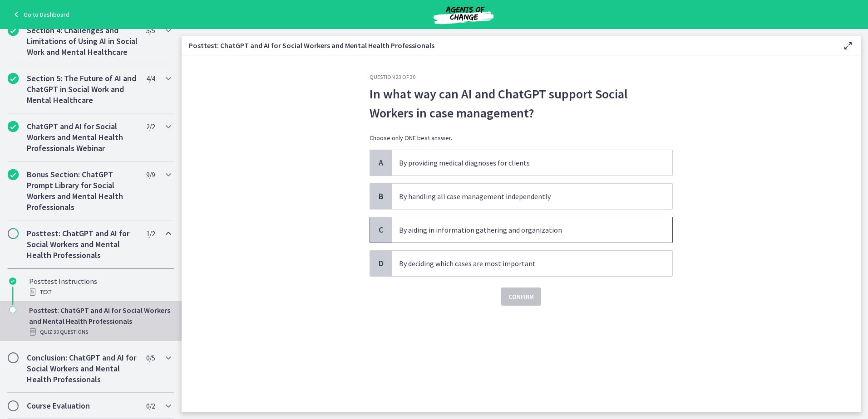
click at [487, 230] on p "By aiding in information gathering and organization" at bounding box center [523, 230] width 248 height 11
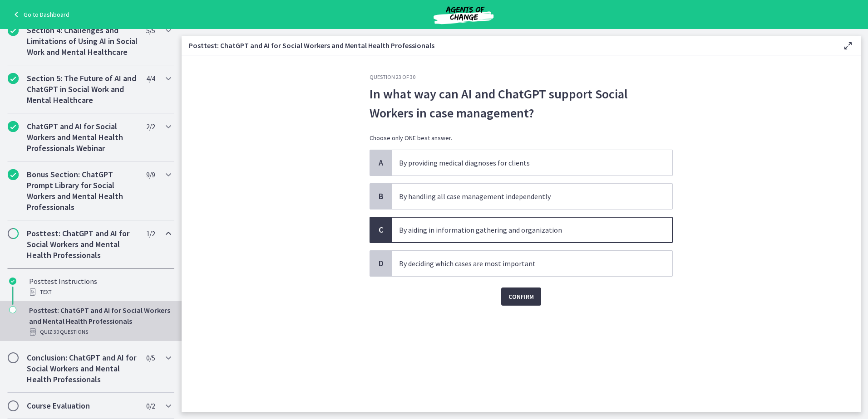
click at [524, 295] on span "Confirm" at bounding box center [520, 296] width 25 height 11
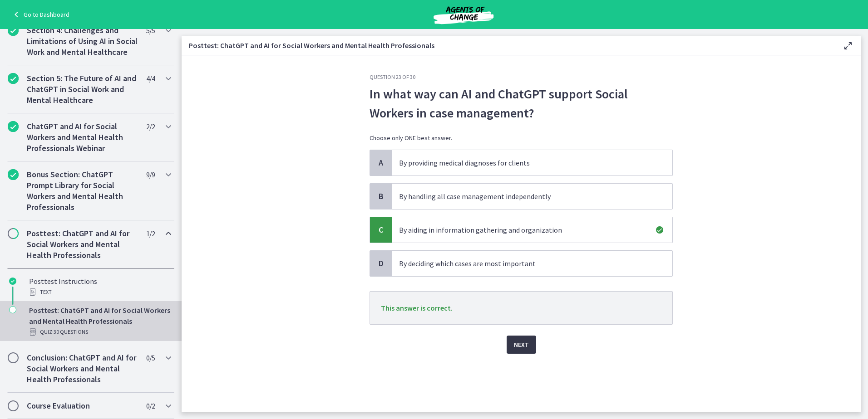
click at [522, 345] on span "Next" at bounding box center [521, 345] width 15 height 11
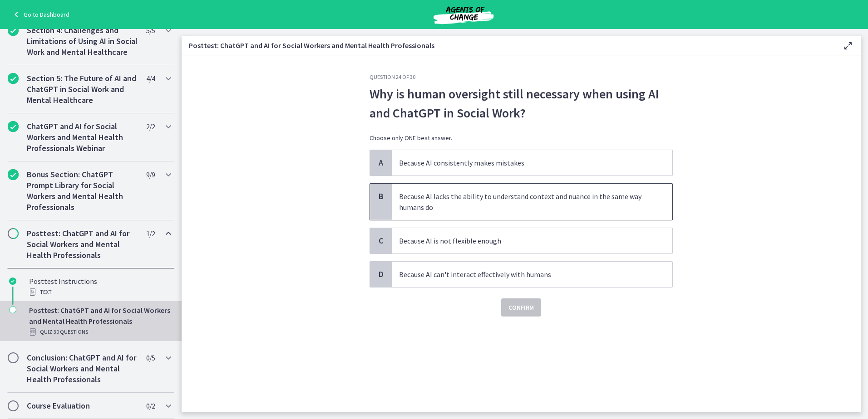
click at [444, 189] on span "Because AI lacks the ability to understand context and nuance in the same way h…" at bounding box center [532, 202] width 281 height 36
click at [526, 316] on button "Confirm" at bounding box center [521, 308] width 40 height 18
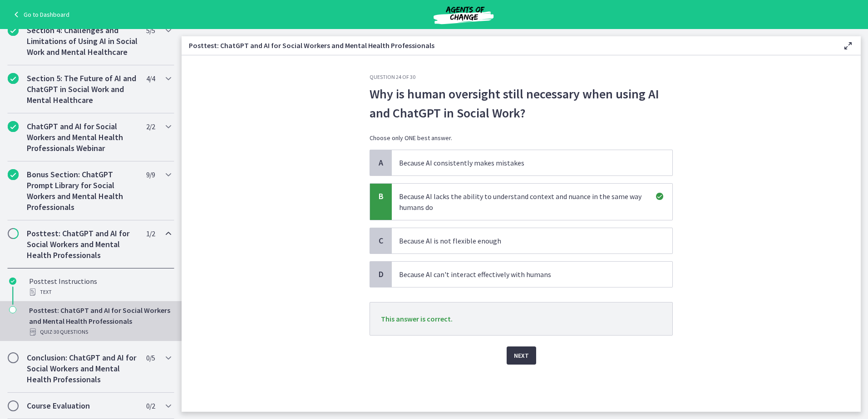
click at [519, 354] on span "Next" at bounding box center [521, 355] width 15 height 11
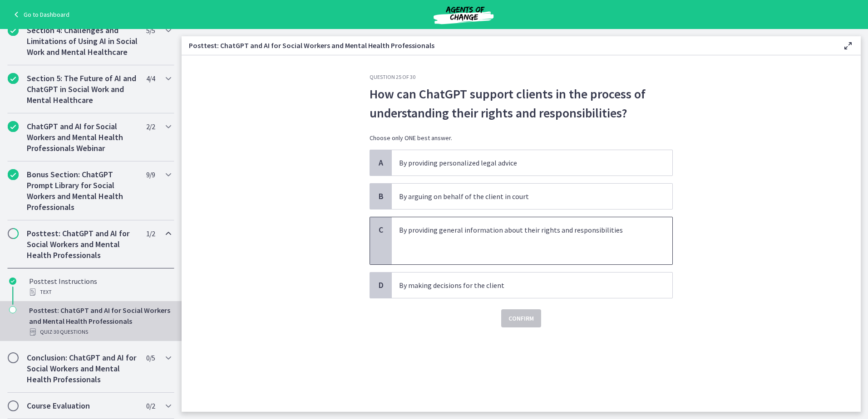
click at [433, 246] on p at bounding box center [523, 241] width 248 height 11
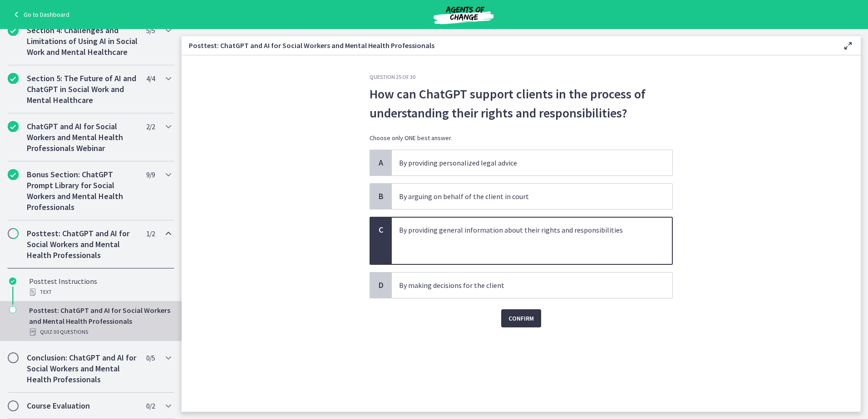
click at [521, 320] on span "Confirm" at bounding box center [520, 318] width 25 height 11
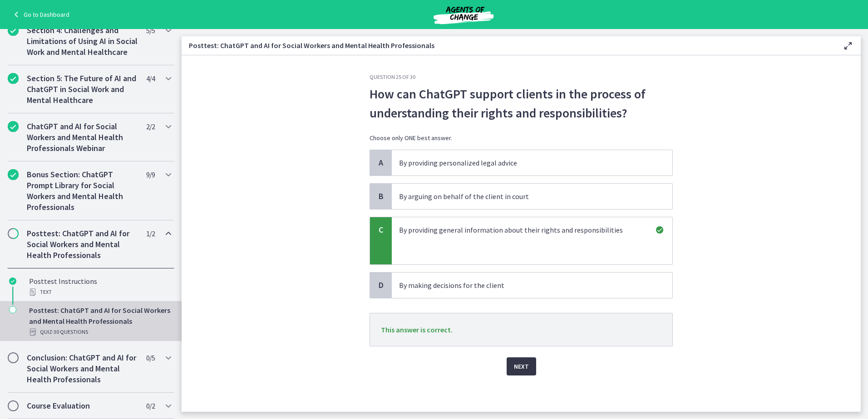
click at [521, 365] on span "Next" at bounding box center [521, 366] width 15 height 11
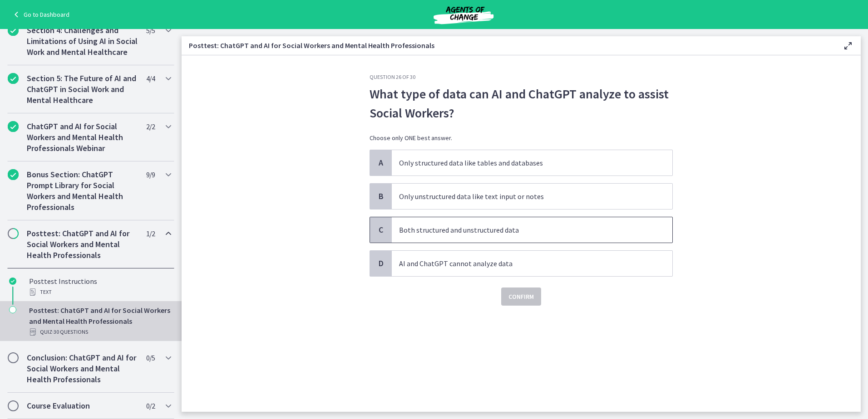
click at [444, 226] on p "Both structured and unstructured data" at bounding box center [523, 230] width 248 height 11
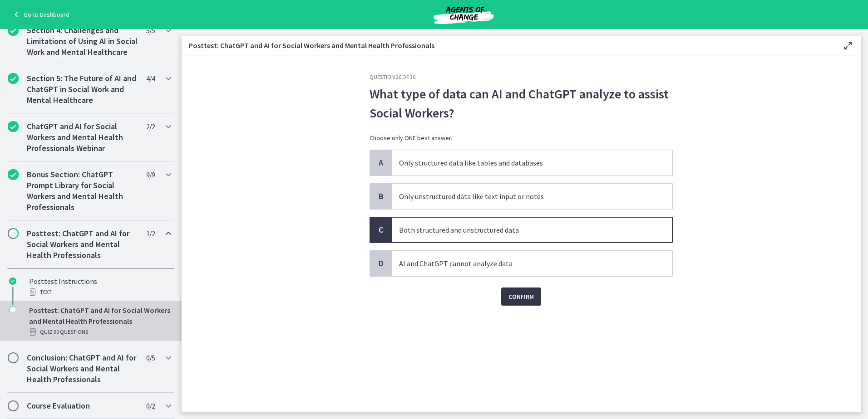
drag, startPoint x: 531, startPoint y: 296, endPoint x: 504, endPoint y: 326, distance: 40.6
click at [531, 296] on span "Confirm" at bounding box center [520, 296] width 25 height 11
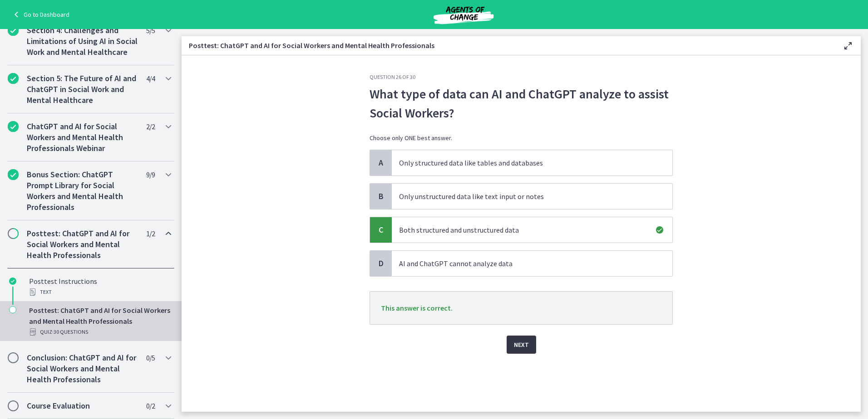
click at [524, 344] on span "Next" at bounding box center [521, 345] width 15 height 11
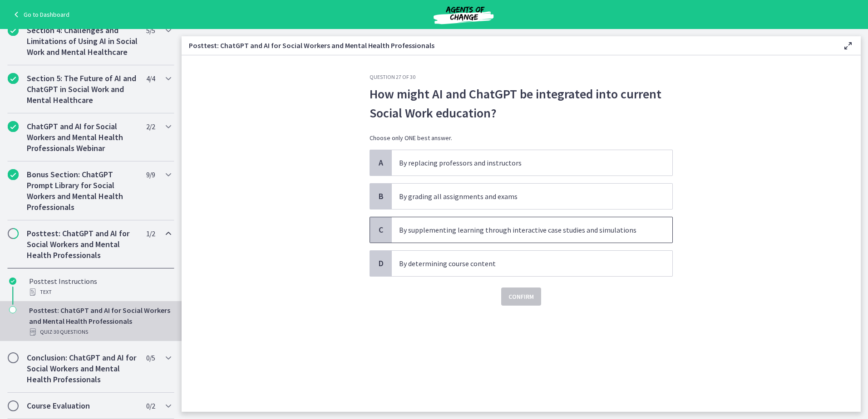
click at [473, 230] on p "By supplementing learning through interactive case studies and simulations" at bounding box center [523, 230] width 248 height 11
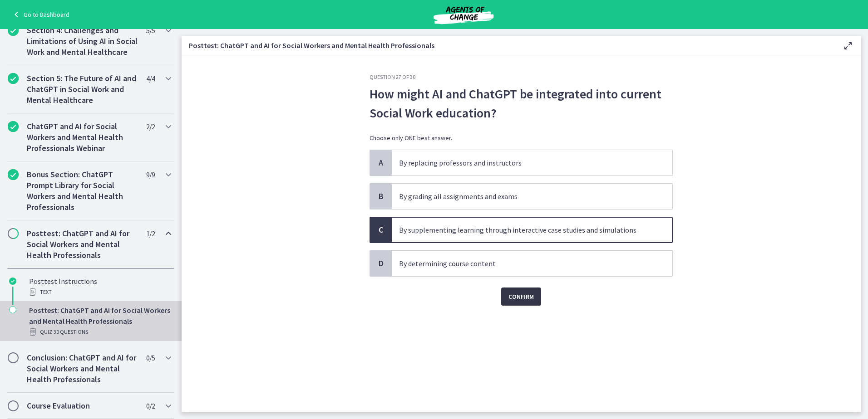
click at [523, 301] on span "Confirm" at bounding box center [520, 296] width 25 height 11
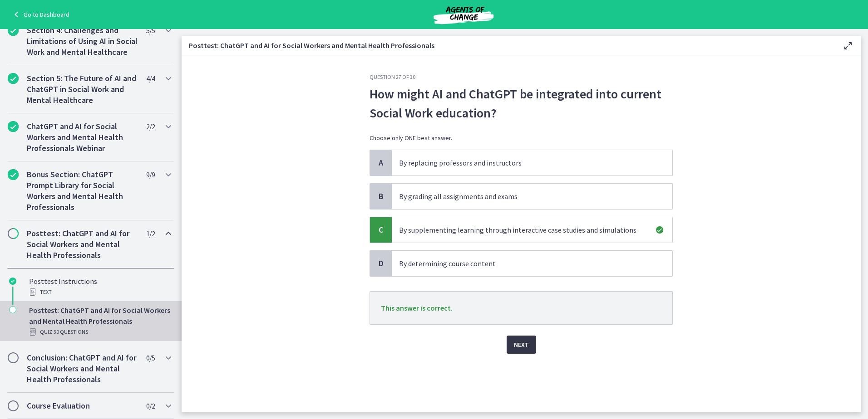
click at [527, 346] on span "Next" at bounding box center [521, 345] width 15 height 11
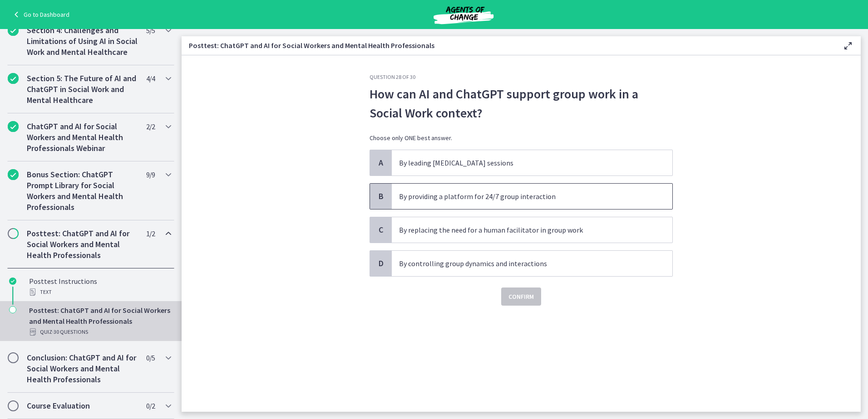
click at [459, 189] on span "By providing a platform for 24/7 group interaction" at bounding box center [532, 196] width 281 height 25
click at [522, 300] on span "Confirm" at bounding box center [520, 296] width 25 height 11
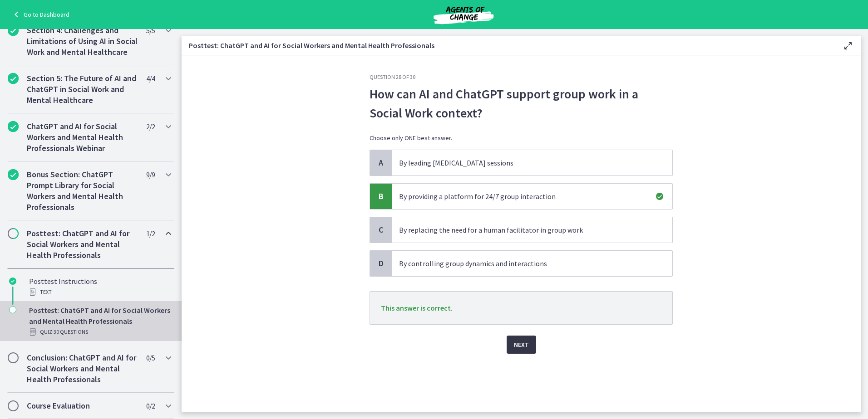
click at [524, 345] on span "Next" at bounding box center [521, 345] width 15 height 11
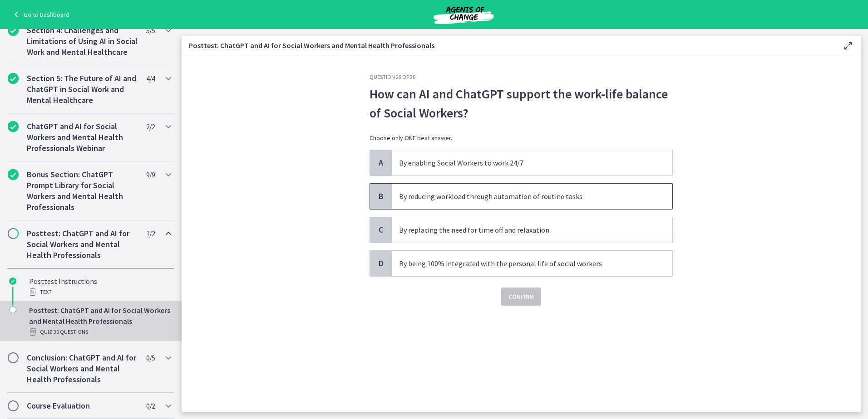
click at [522, 186] on span "By reducing workload through automation of routine tasks" at bounding box center [532, 196] width 281 height 25
click at [528, 301] on span "Confirm" at bounding box center [520, 296] width 25 height 11
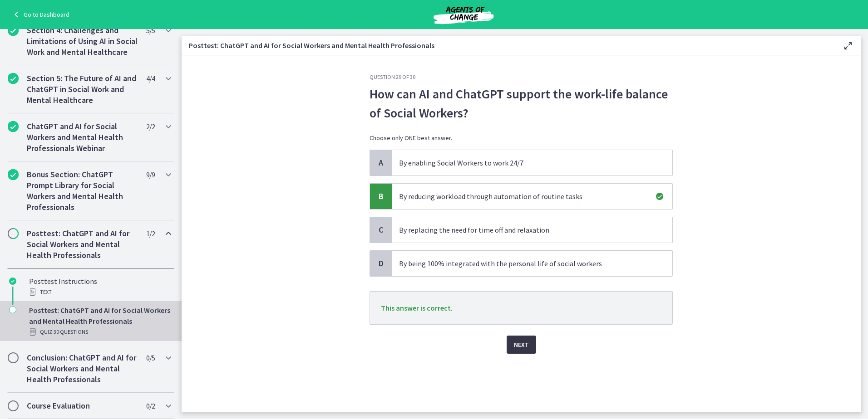
click at [516, 341] on span "Next" at bounding box center [521, 345] width 15 height 11
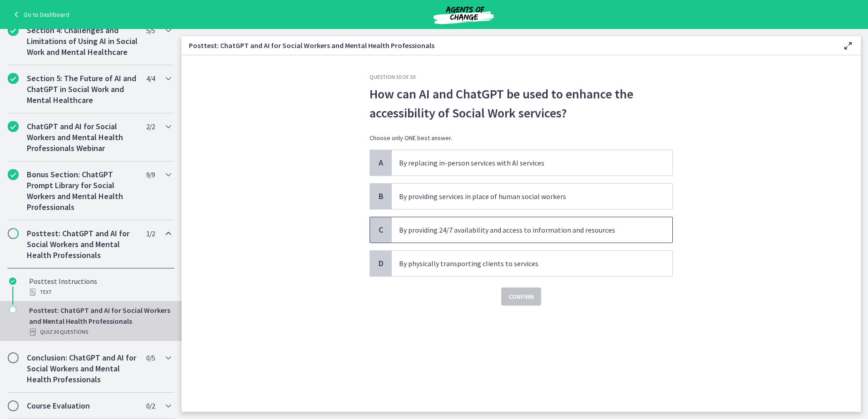
click at [486, 229] on p "By providing 24/7 availability and access to information and resources" at bounding box center [523, 230] width 248 height 11
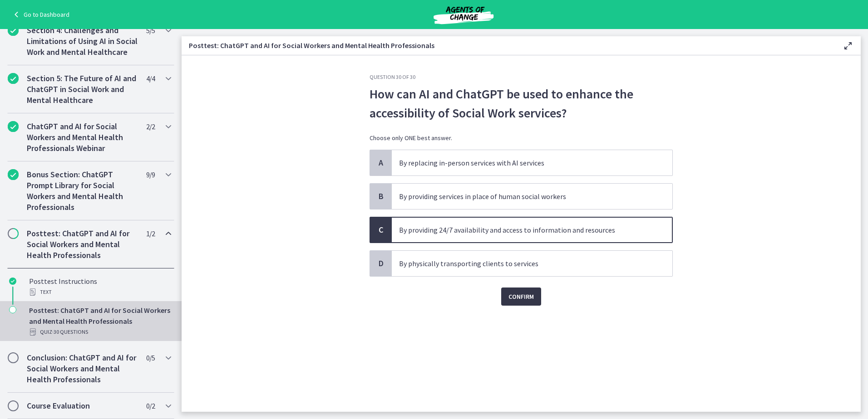
click at [518, 303] on button "Confirm" at bounding box center [521, 297] width 40 height 18
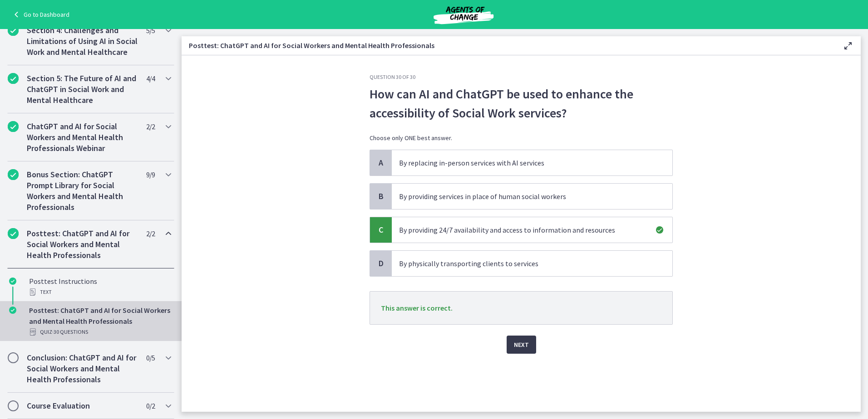
click at [523, 334] on div "Next" at bounding box center [521, 339] width 303 height 29
click at [523, 341] on span "Next" at bounding box center [521, 345] width 15 height 11
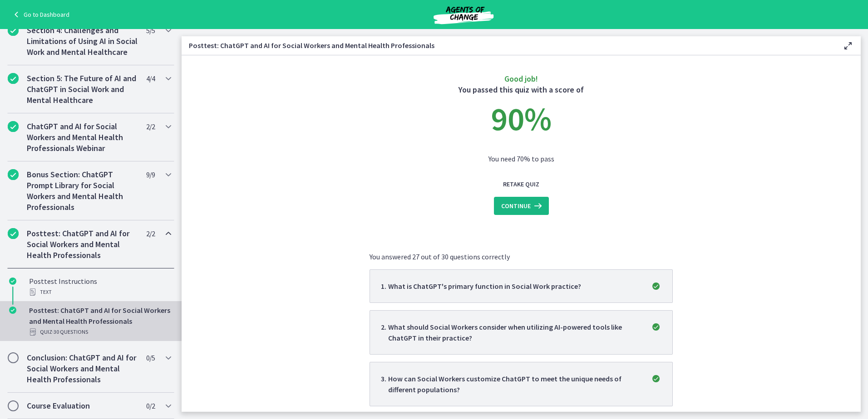
click at [502, 212] on button "Continue" at bounding box center [521, 206] width 55 height 18
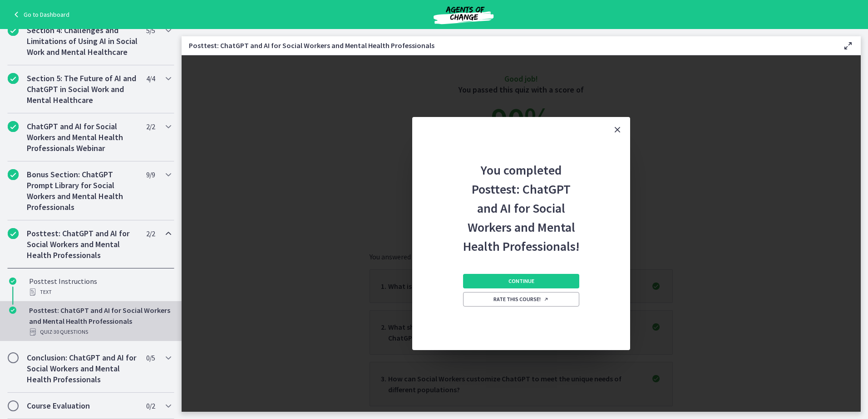
click at [619, 131] on icon "Close" at bounding box center [617, 129] width 11 height 11
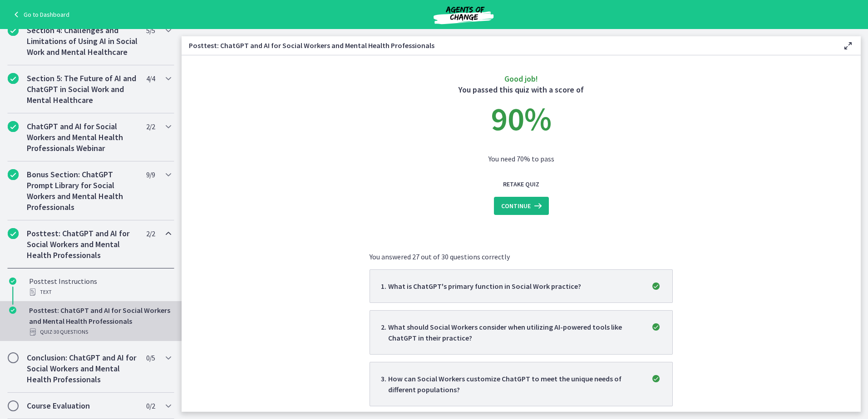
click at [531, 203] on icon at bounding box center [537, 206] width 13 height 11
click at [518, 207] on span "Continue" at bounding box center [516, 206] width 30 height 11
click at [522, 205] on span "Continue" at bounding box center [516, 206] width 30 height 11
click at [522, 209] on span "Continue" at bounding box center [516, 206] width 30 height 11
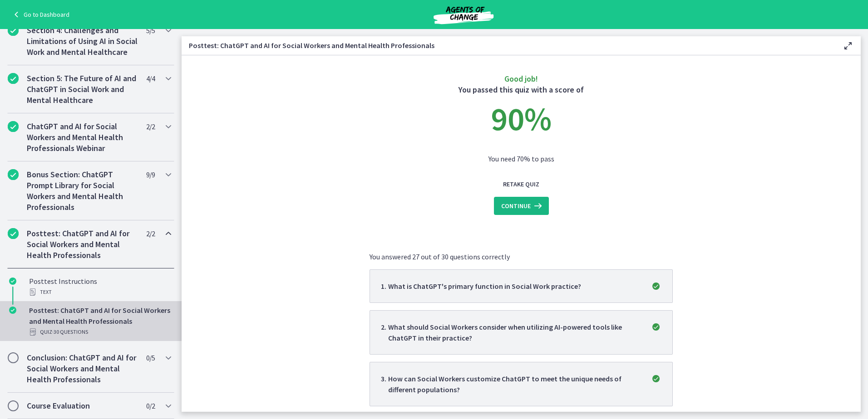
click at [522, 209] on span "Continue" at bounding box center [516, 206] width 30 height 11
click at [511, 202] on span "Continue" at bounding box center [516, 206] width 30 height 11
click at [94, 355] on h2 "Conclusion: ChatGPT and AI for Social Workers and Mental Health Professionals" at bounding box center [82, 369] width 111 height 33
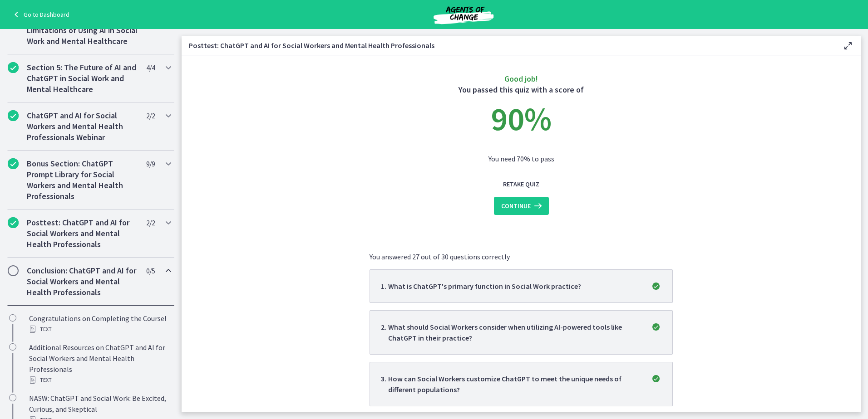
click at [82, 283] on h2 "Conclusion: ChatGPT and AI for Social Workers and Mental Health Professionals" at bounding box center [82, 282] width 111 height 33
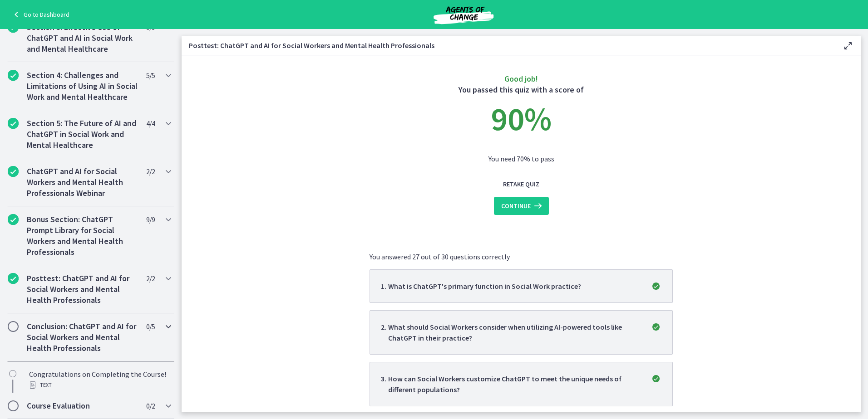
scroll to position [267, 0]
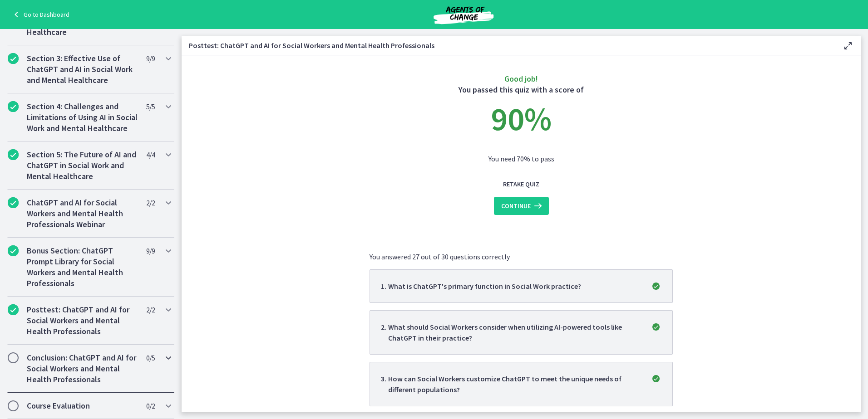
click at [86, 375] on h2 "Conclusion: ChatGPT and AI for Social Workers and Mental Health Professionals" at bounding box center [82, 369] width 111 height 33
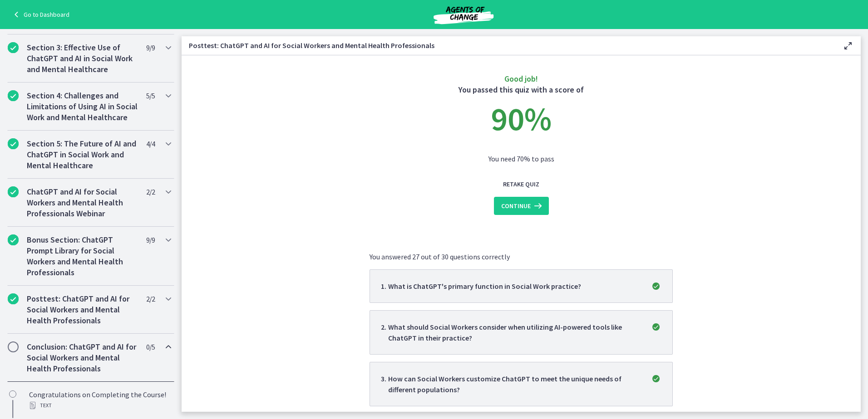
scroll to position [343, 0]
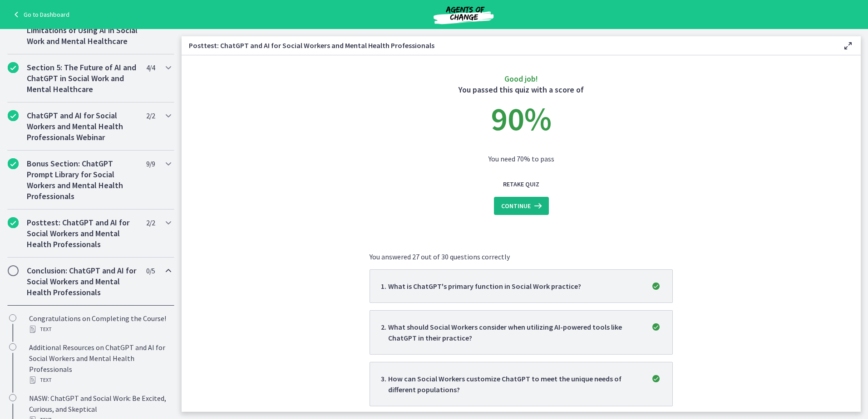
click at [523, 206] on span "Continue" at bounding box center [516, 206] width 30 height 11
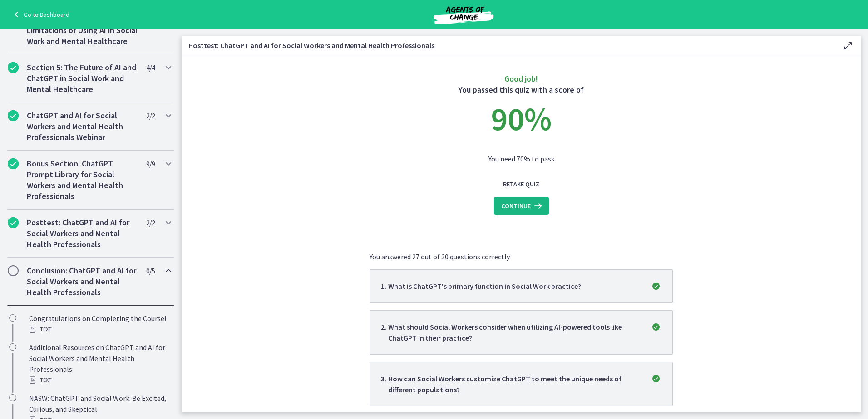
click at [523, 206] on span "Continue" at bounding box center [516, 206] width 30 height 11
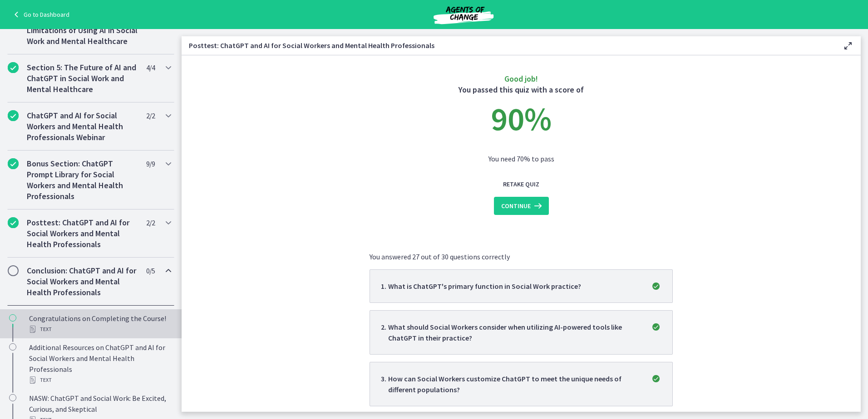
click at [54, 329] on div "Congratulations on Completing the Course! Text" at bounding box center [100, 324] width 142 height 22
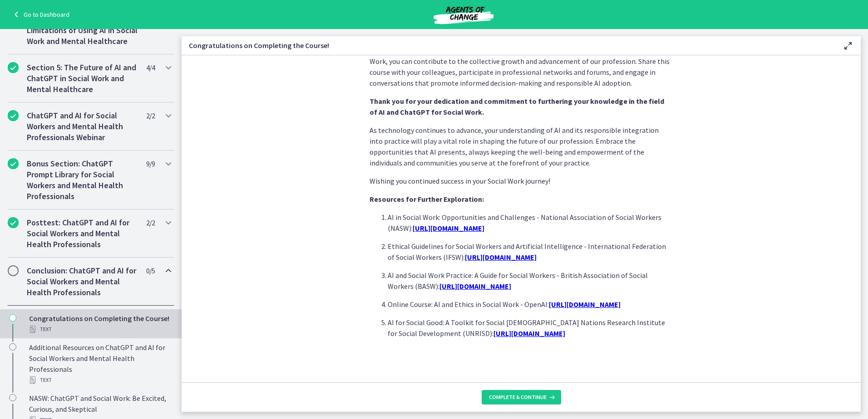
scroll to position [731, 0]
click at [536, 399] on span "Complete & continue" at bounding box center [518, 397] width 58 height 7
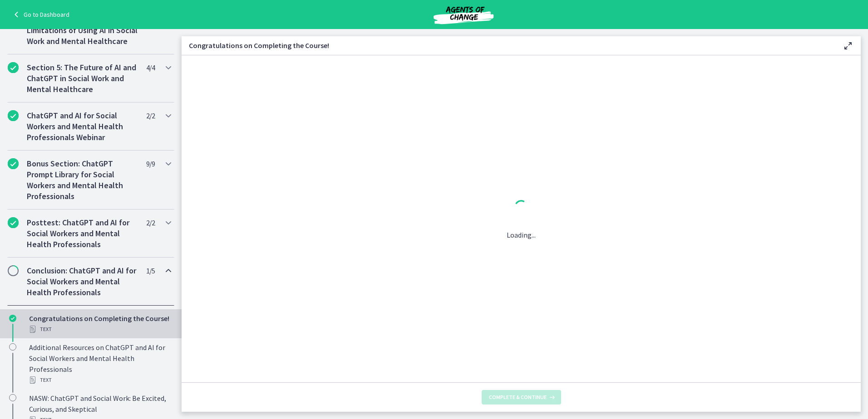
scroll to position [0, 0]
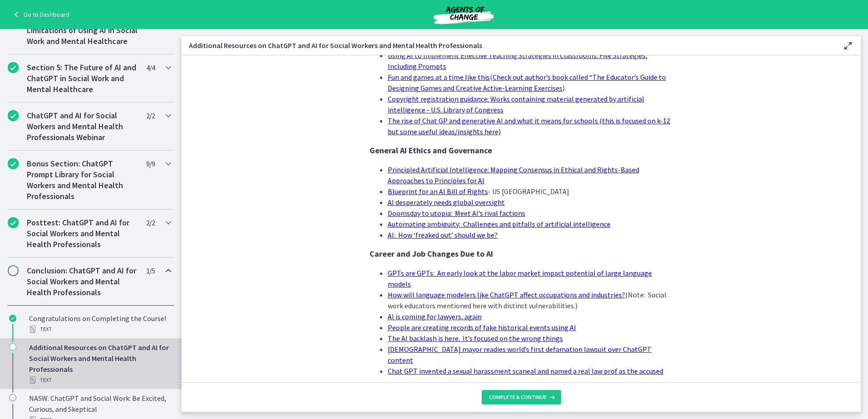
scroll to position [833, 0]
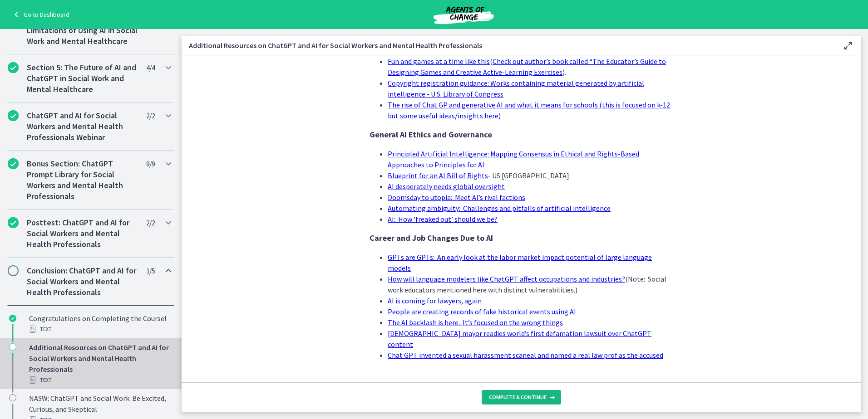
click at [528, 392] on button "Complete & continue" at bounding box center [521, 397] width 79 height 15
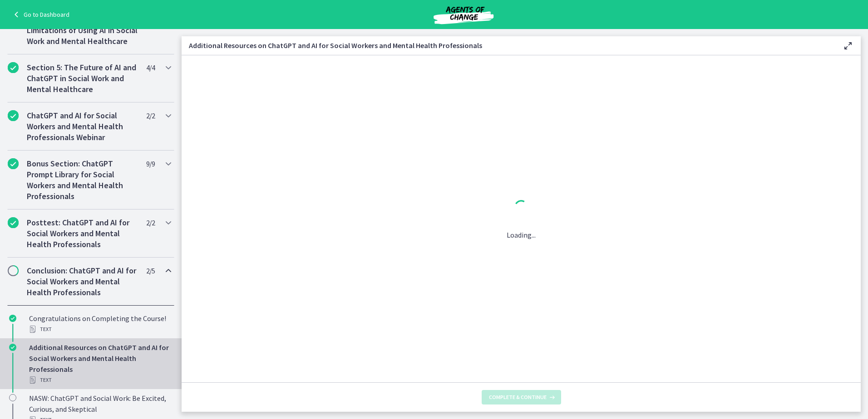
scroll to position [0, 0]
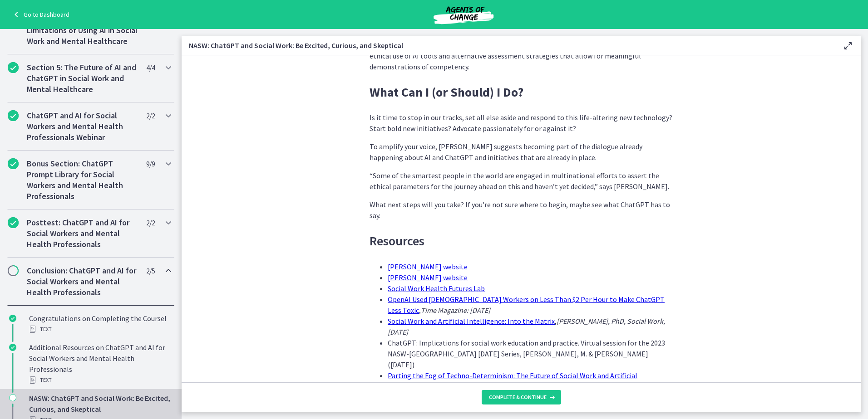
scroll to position [2688, 0]
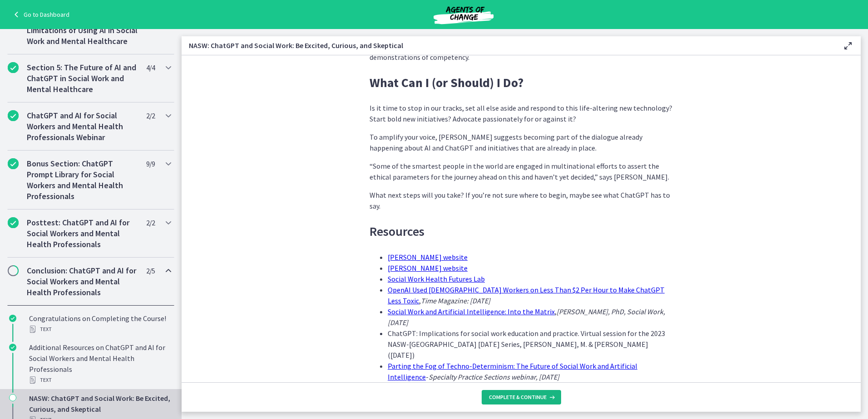
click at [539, 399] on span "Complete & continue" at bounding box center [518, 397] width 58 height 7
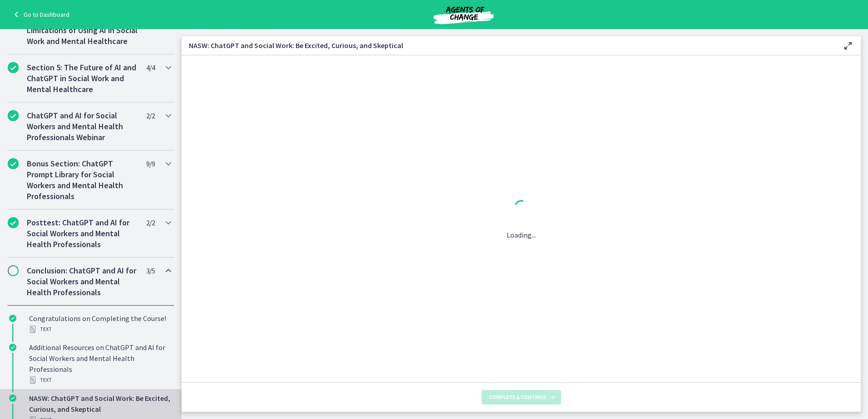
scroll to position [0, 0]
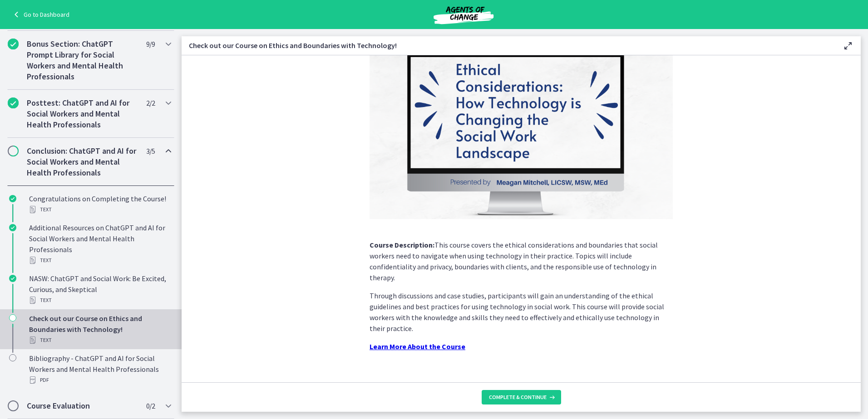
scroll to position [64, 0]
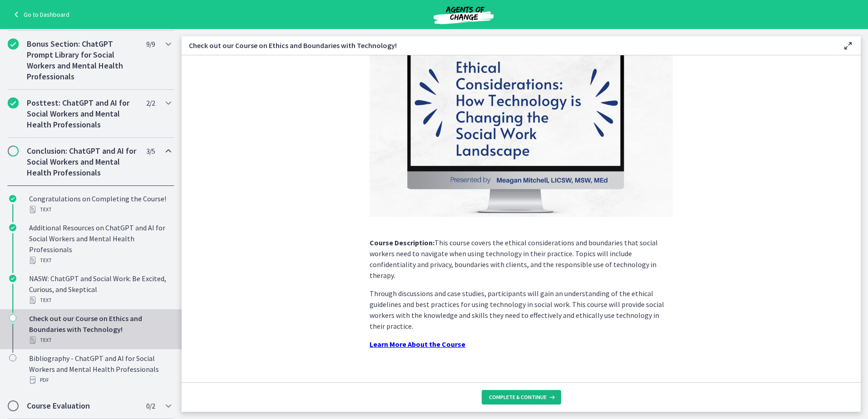
click at [535, 402] on button "Complete & continue" at bounding box center [521, 397] width 79 height 15
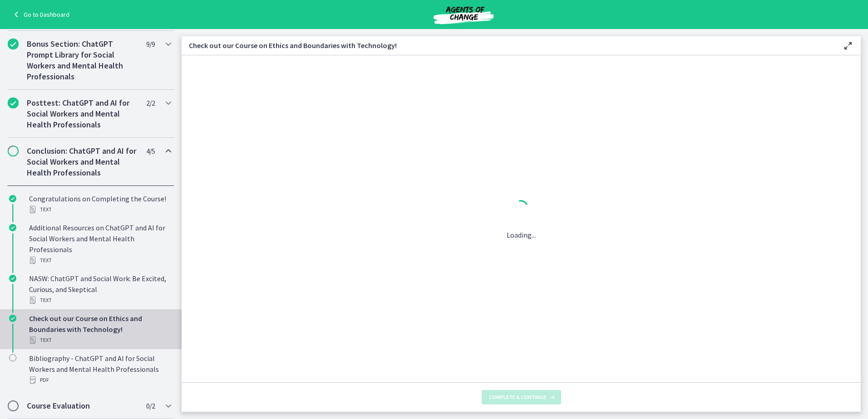
scroll to position [0, 0]
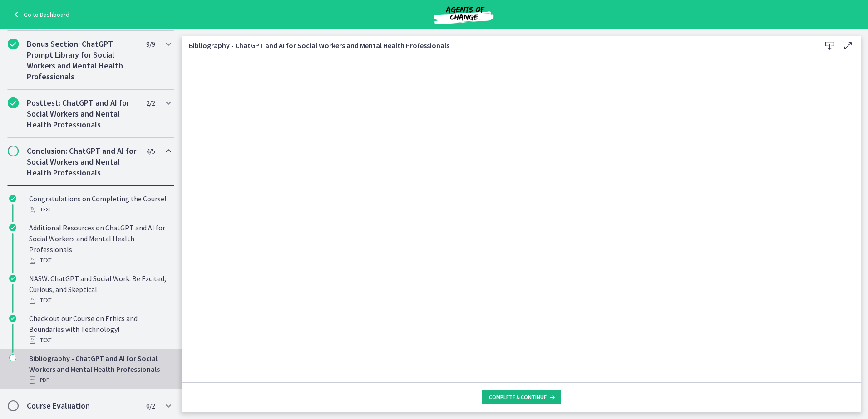
click at [506, 396] on span "Complete & continue" at bounding box center [518, 397] width 58 height 7
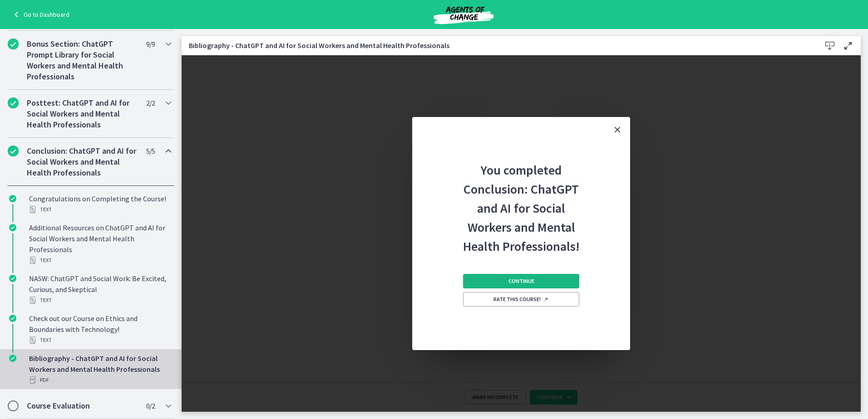
click at [538, 279] on button "Continue" at bounding box center [521, 281] width 116 height 15
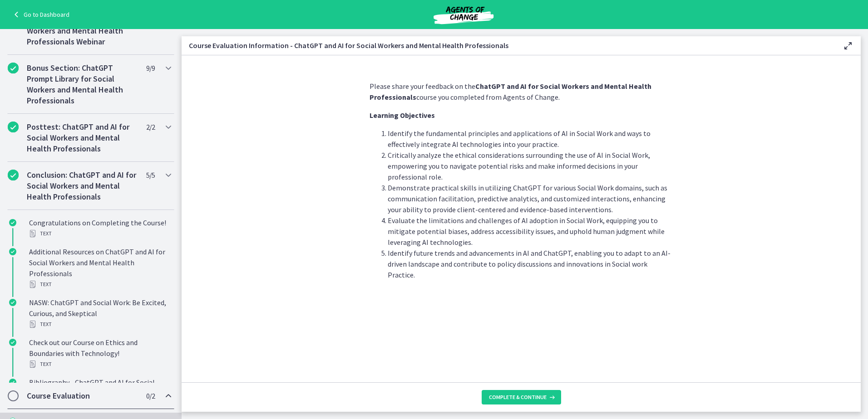
scroll to position [354, 0]
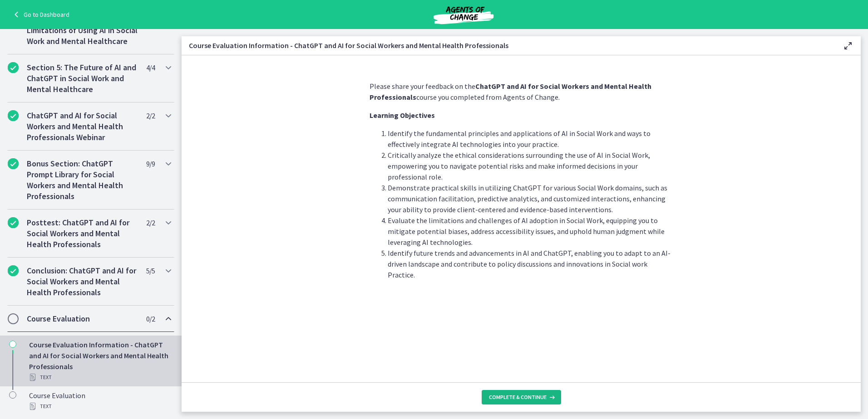
click at [529, 395] on span "Complete & continue" at bounding box center [518, 397] width 58 height 7
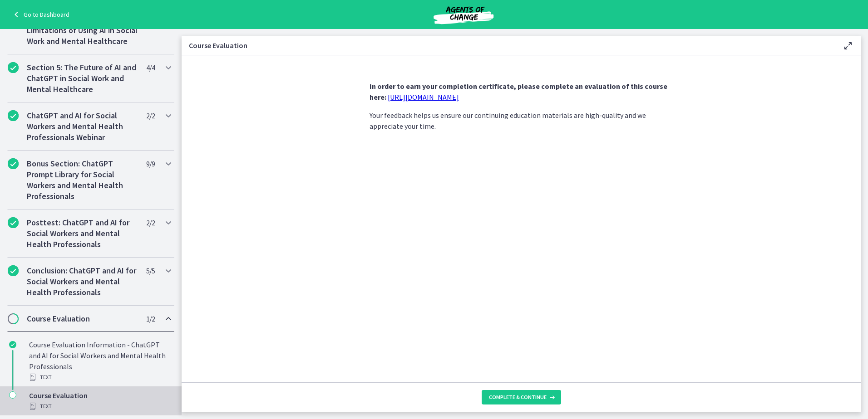
click at [428, 100] on link "https://forms.gle/jm1zbfhChZ2exBv78" at bounding box center [423, 97] width 71 height 9
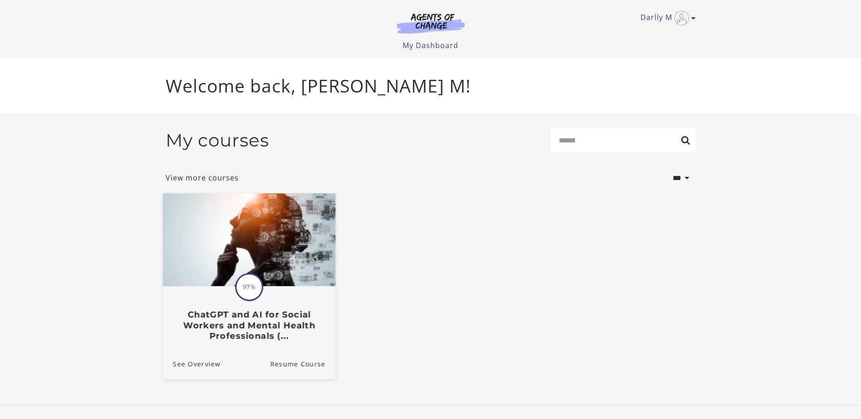
click at [249, 305] on div "Translation missing: en.liquid.partials.dashboard_course_card.progress_descript…" at bounding box center [249, 314] width 173 height 54
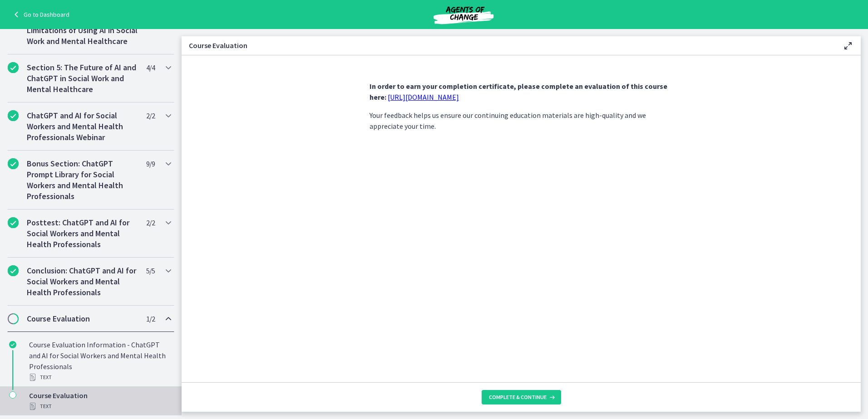
scroll to position [354, 0]
click at [517, 396] on span "Complete & continue" at bounding box center [518, 397] width 58 height 7
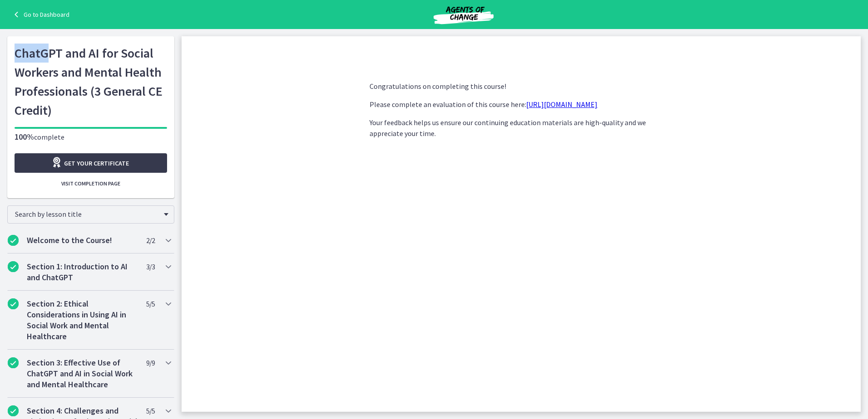
drag, startPoint x: 12, startPoint y: 53, endPoint x: 48, endPoint y: 60, distance: 36.5
click at [48, 60] on h1 "ChatGPT and AI for Social Workers and Mental Health Professionals (3 General CE…" at bounding box center [91, 82] width 153 height 76
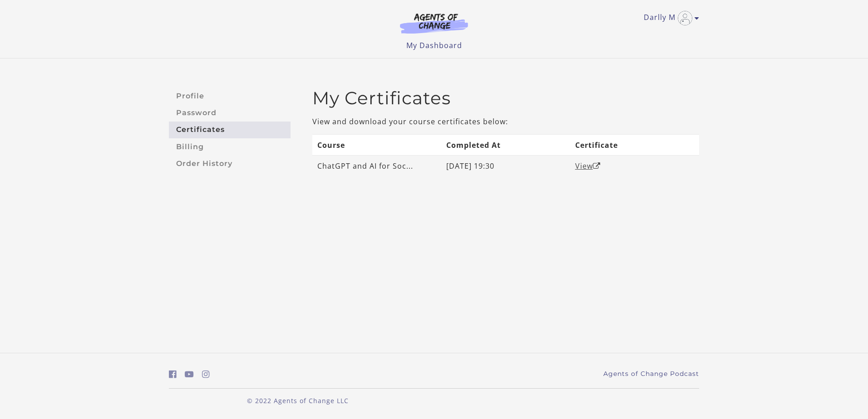
click at [587, 164] on link "View" at bounding box center [587, 166] width 25 height 10
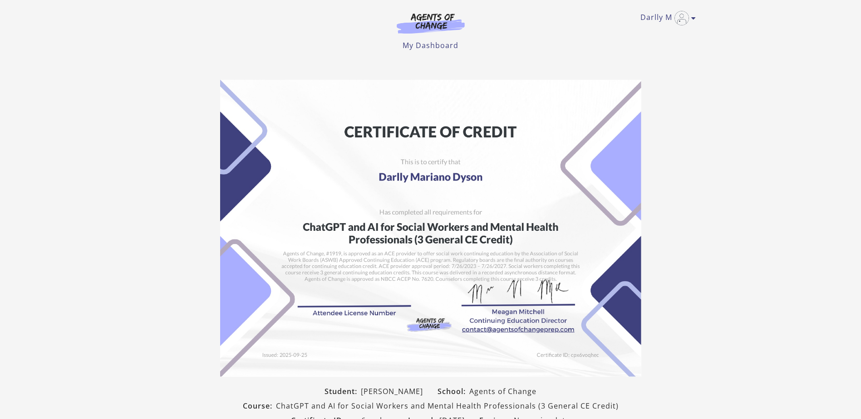
click at [350, 303] on img at bounding box center [430, 228] width 421 height 297
click at [342, 315] on img at bounding box center [430, 228] width 421 height 297
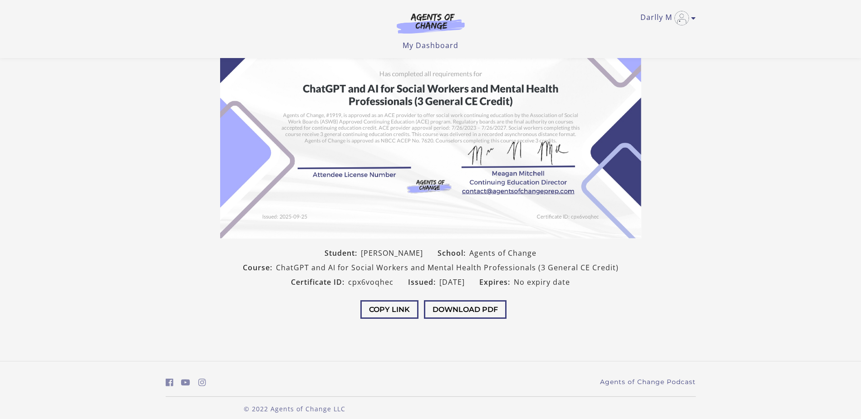
scroll to position [89, 0]
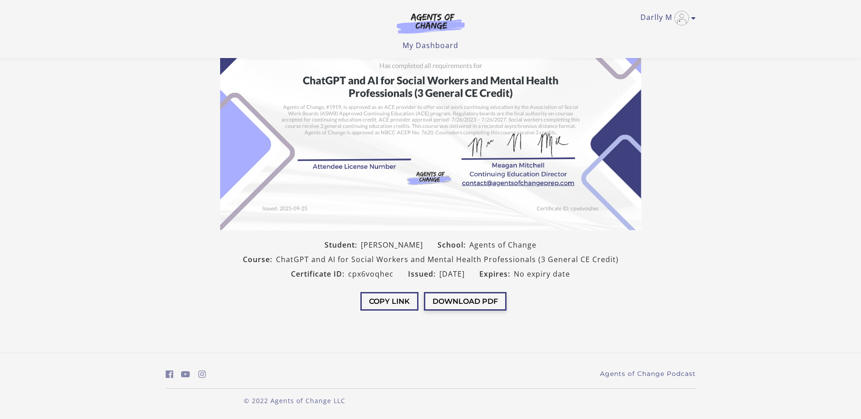
click at [465, 304] on button "Download PDF" at bounding box center [465, 301] width 83 height 19
click at [441, 299] on button "Download PDF" at bounding box center [465, 301] width 83 height 19
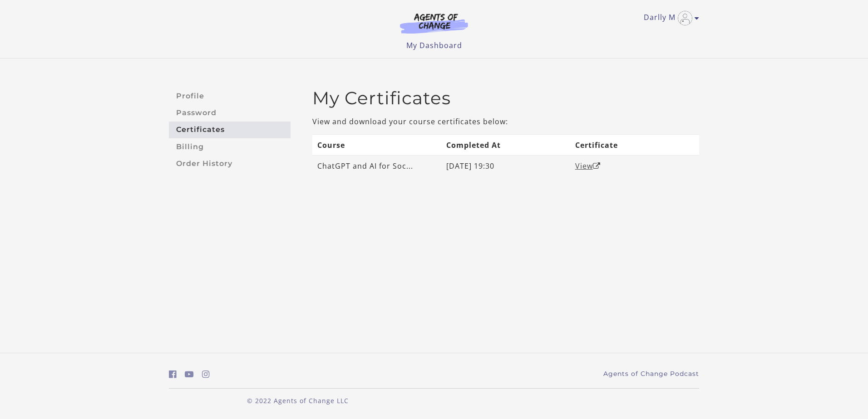
click at [593, 167] on link "View" at bounding box center [587, 166] width 25 height 10
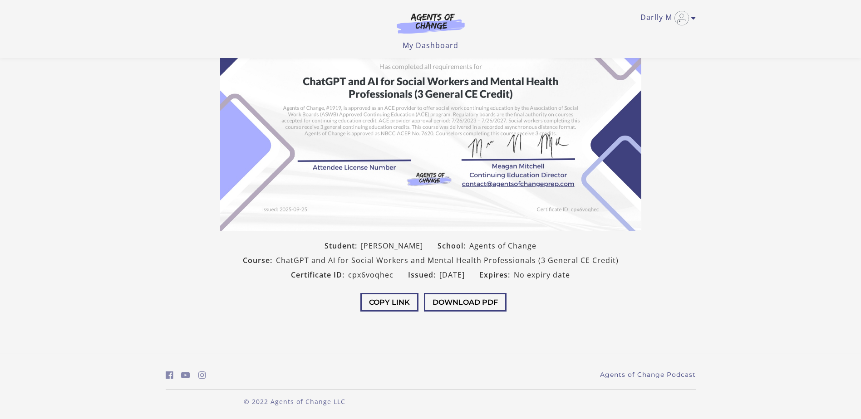
scroll to position [89, 0]
